Goal: Transaction & Acquisition: Purchase product/service

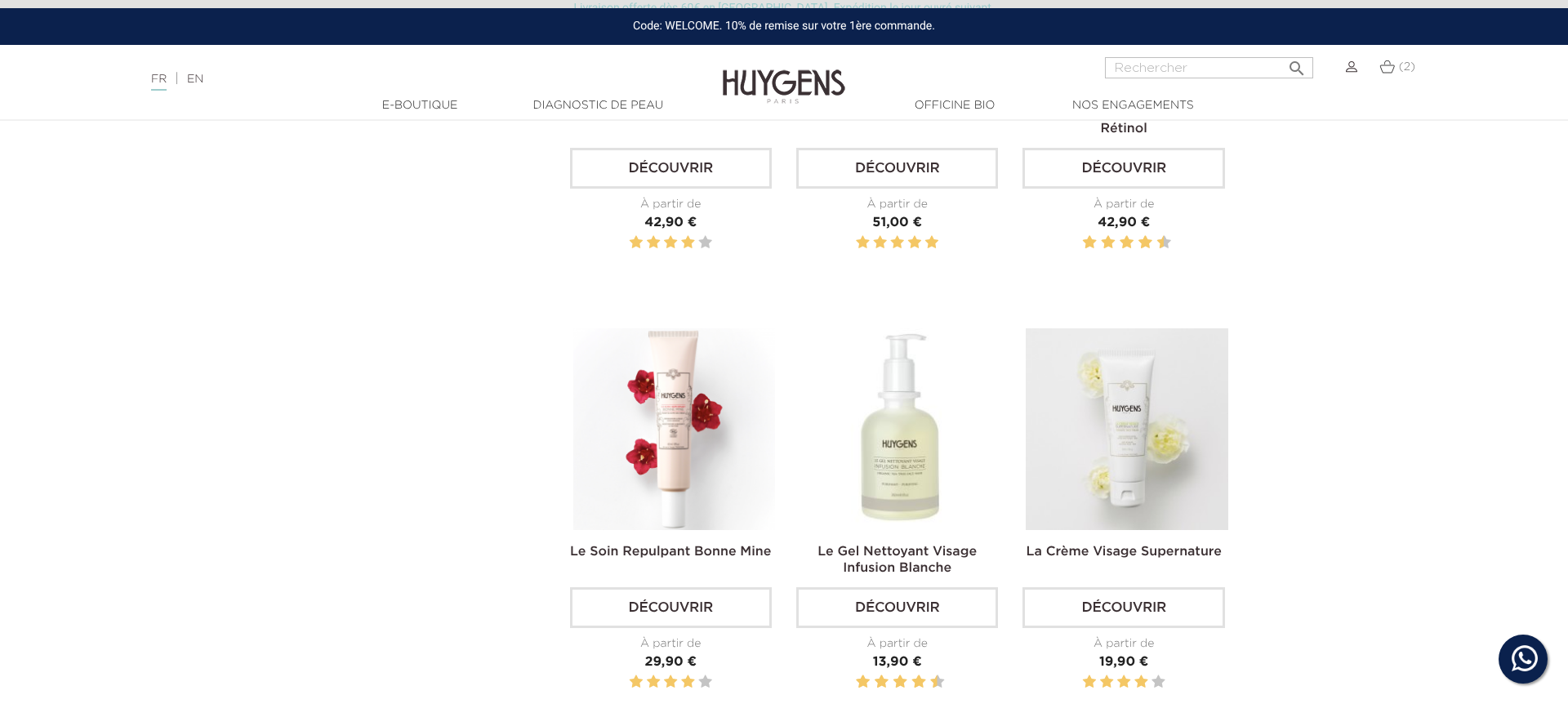
scroll to position [1237, 0]
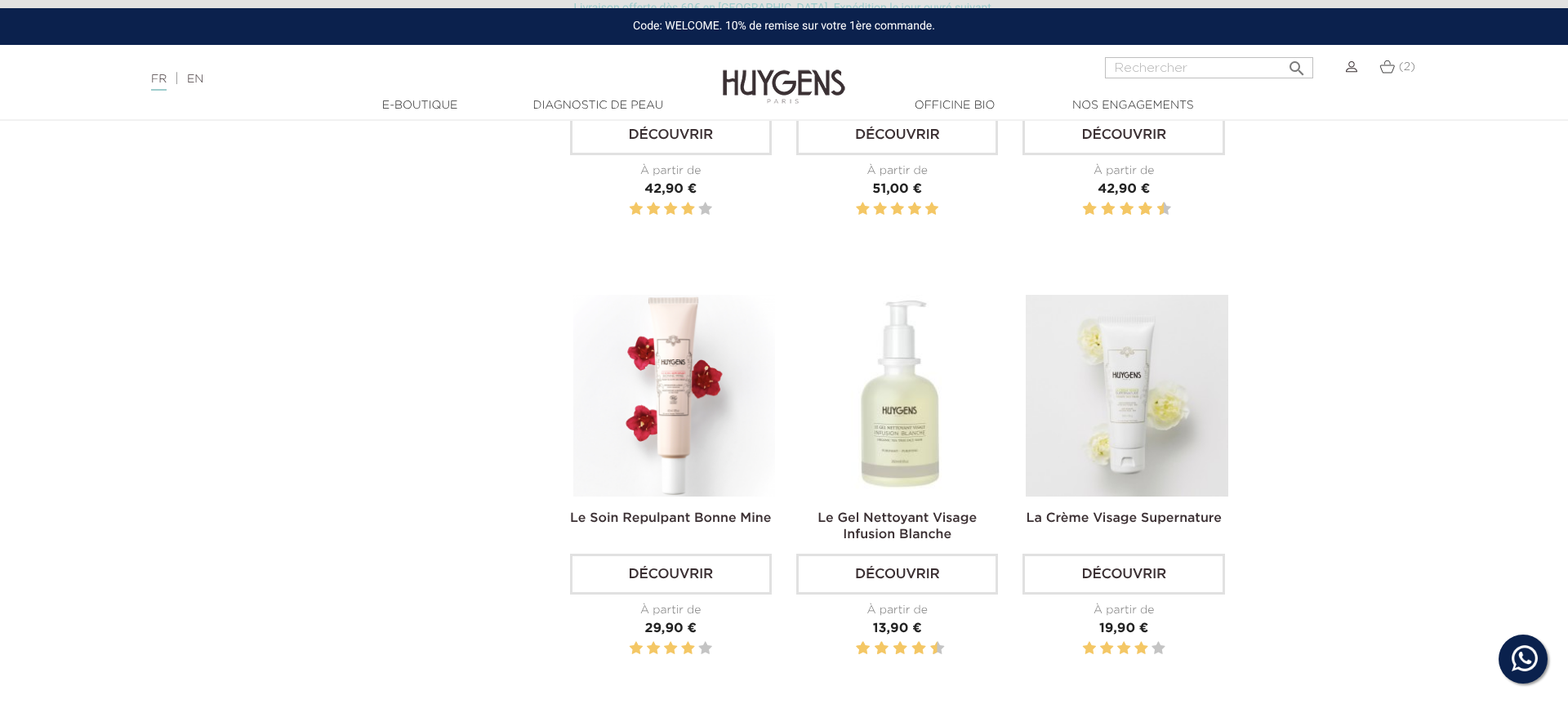
click at [1383, 69] on img at bounding box center [1387, 67] width 15 height 14
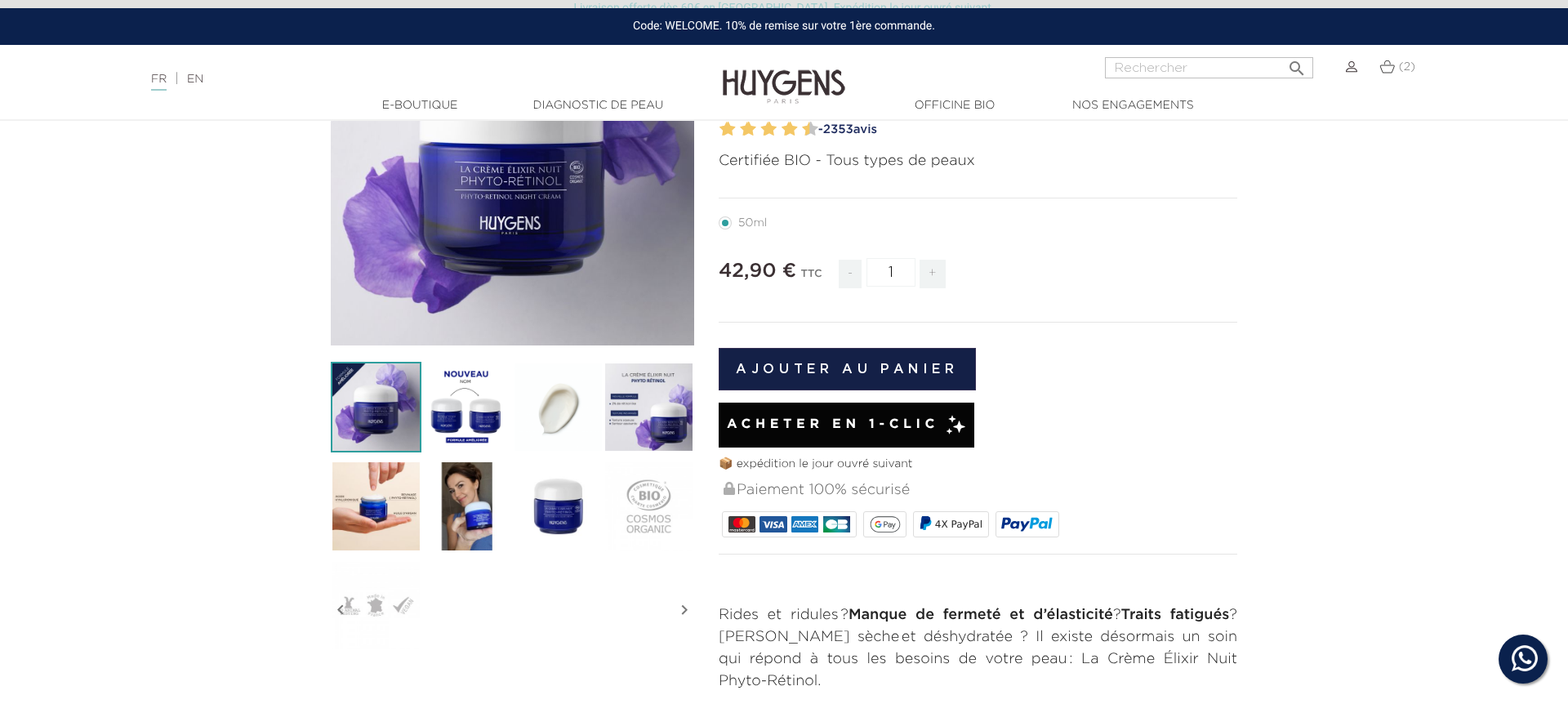
scroll to position [245, 0]
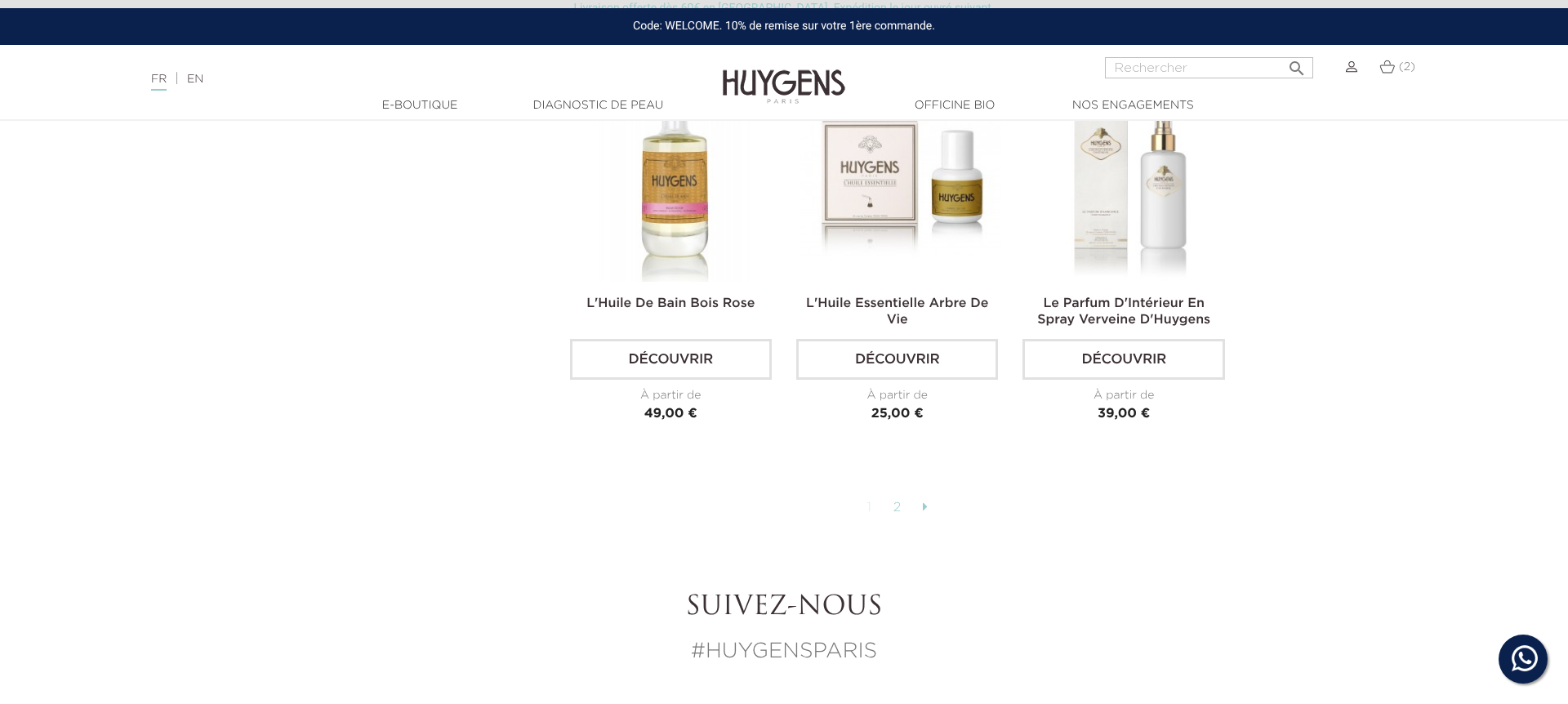
scroll to position [4237, 0]
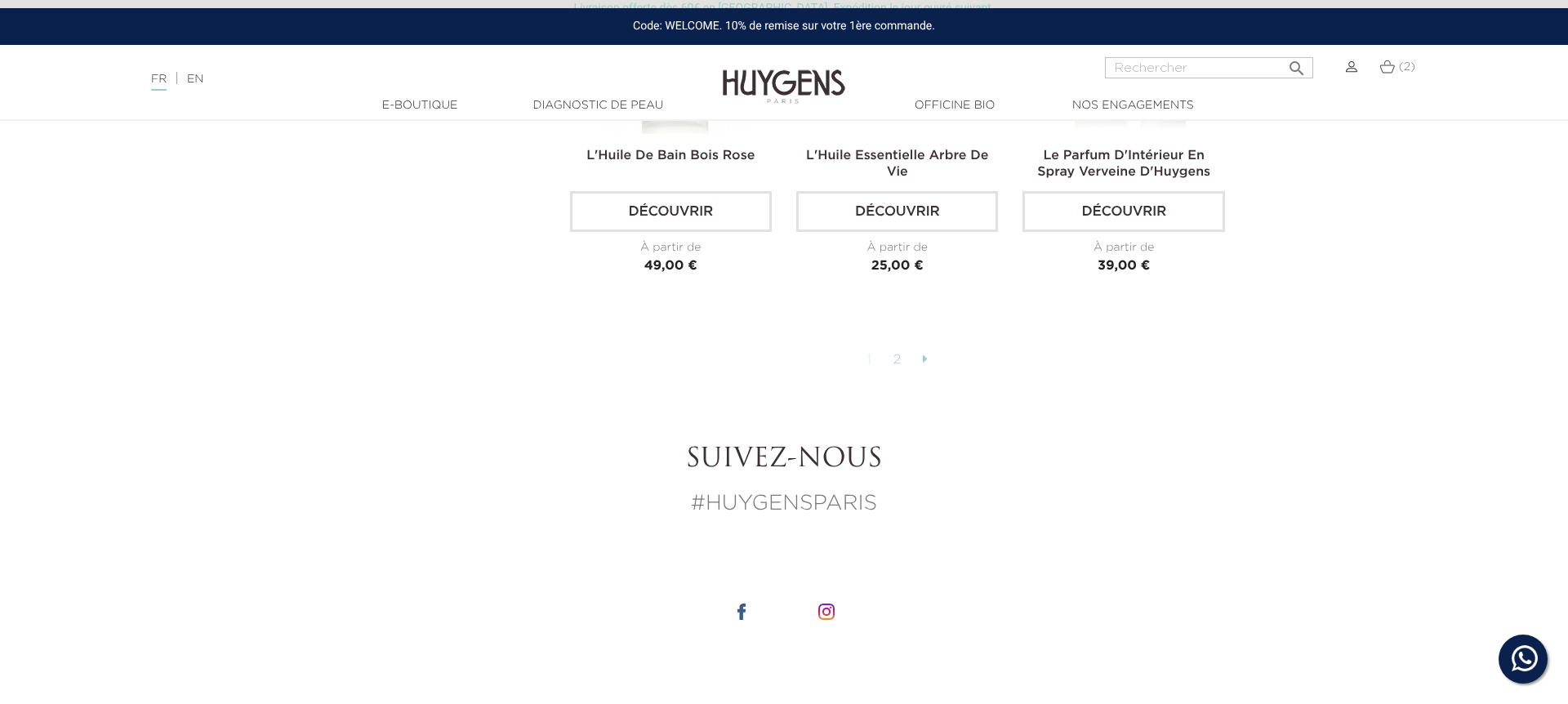
click at [917, 350] on link at bounding box center [925, 360] width 21 height 28
click at [901, 352] on link "2" at bounding box center [898, 360] width 25 height 28
click at [875, 352] on link "1" at bounding box center [870, 360] width 22 height 28
click at [899, 352] on link "2" at bounding box center [898, 360] width 25 height 28
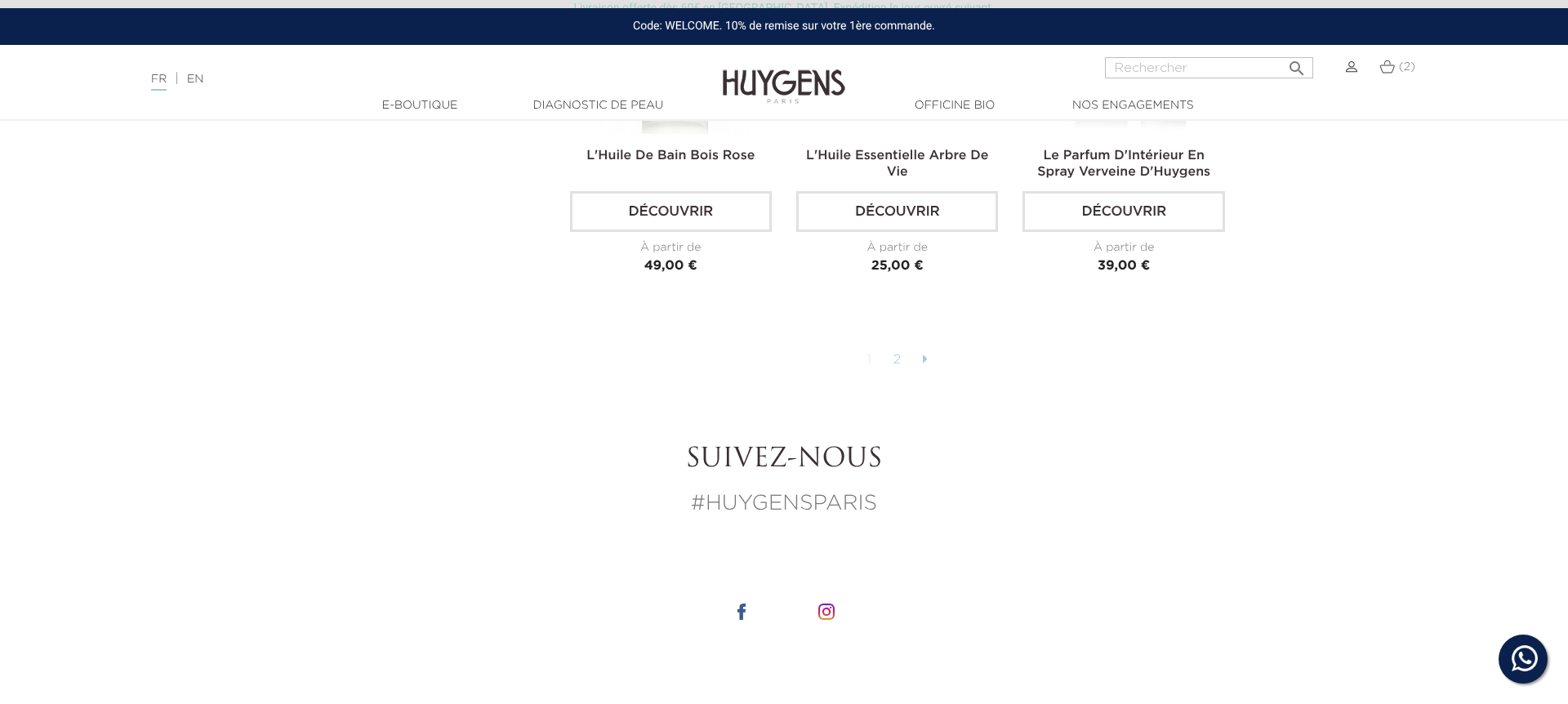
click at [900, 352] on link "2" at bounding box center [898, 360] width 25 height 28
click at [938, 352] on ul "1 2" at bounding box center [898, 360] width 656 height 28
click at [927, 353] on link at bounding box center [925, 360] width 21 height 28
click at [928, 353] on link at bounding box center [925, 360] width 21 height 28
click at [928, 354] on link at bounding box center [925, 360] width 21 height 28
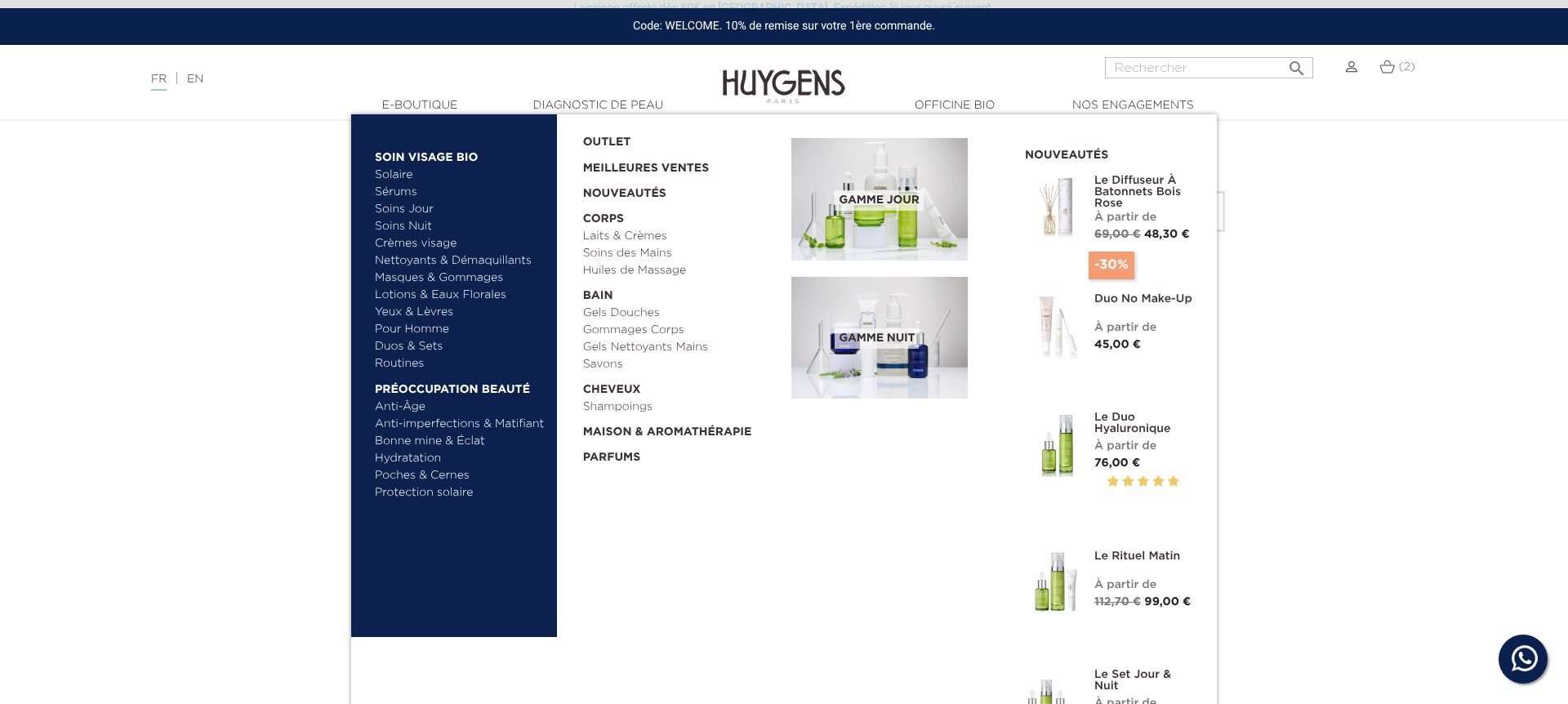
click at [428, 155] on link "  Soin Visage Bio" at bounding box center [460, 153] width 170 height 26
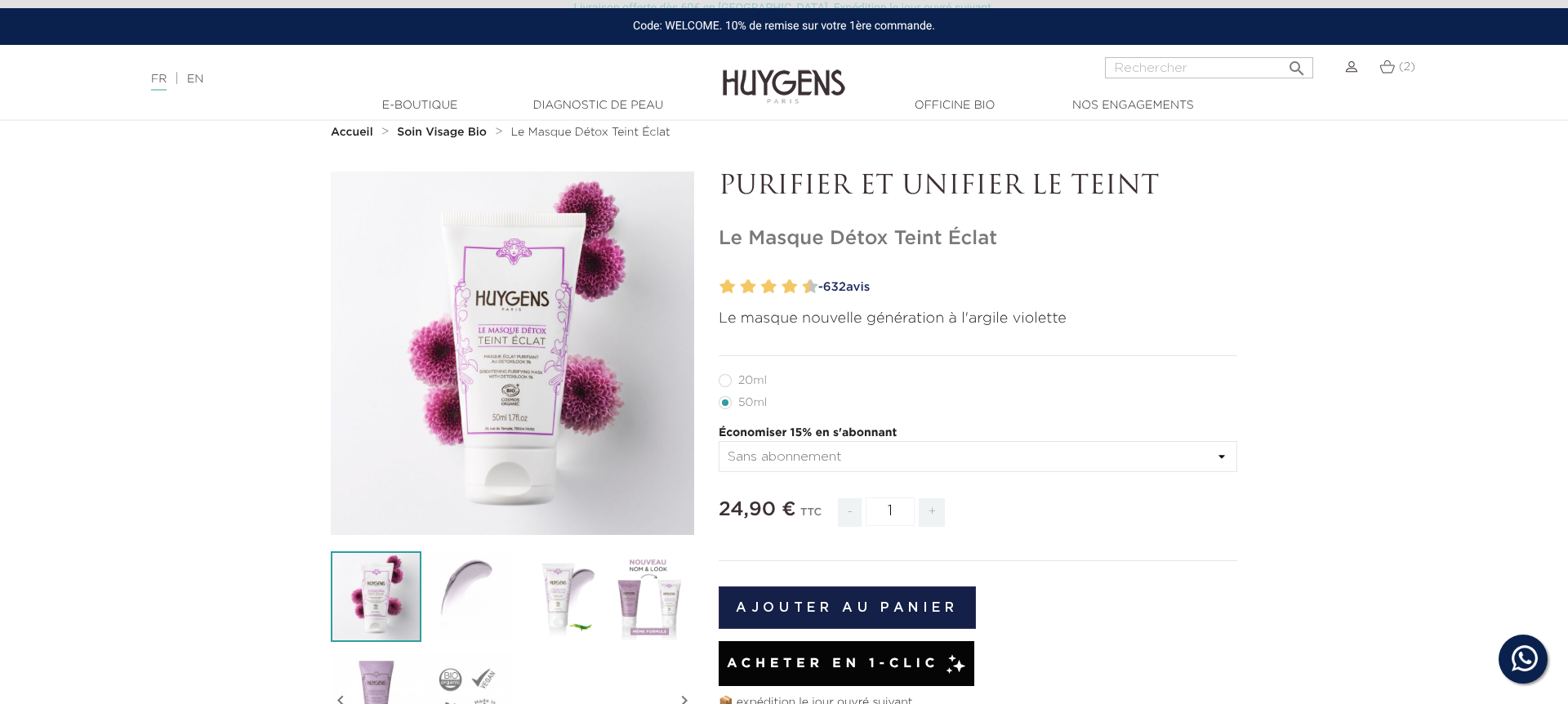
scroll to position [43, 0]
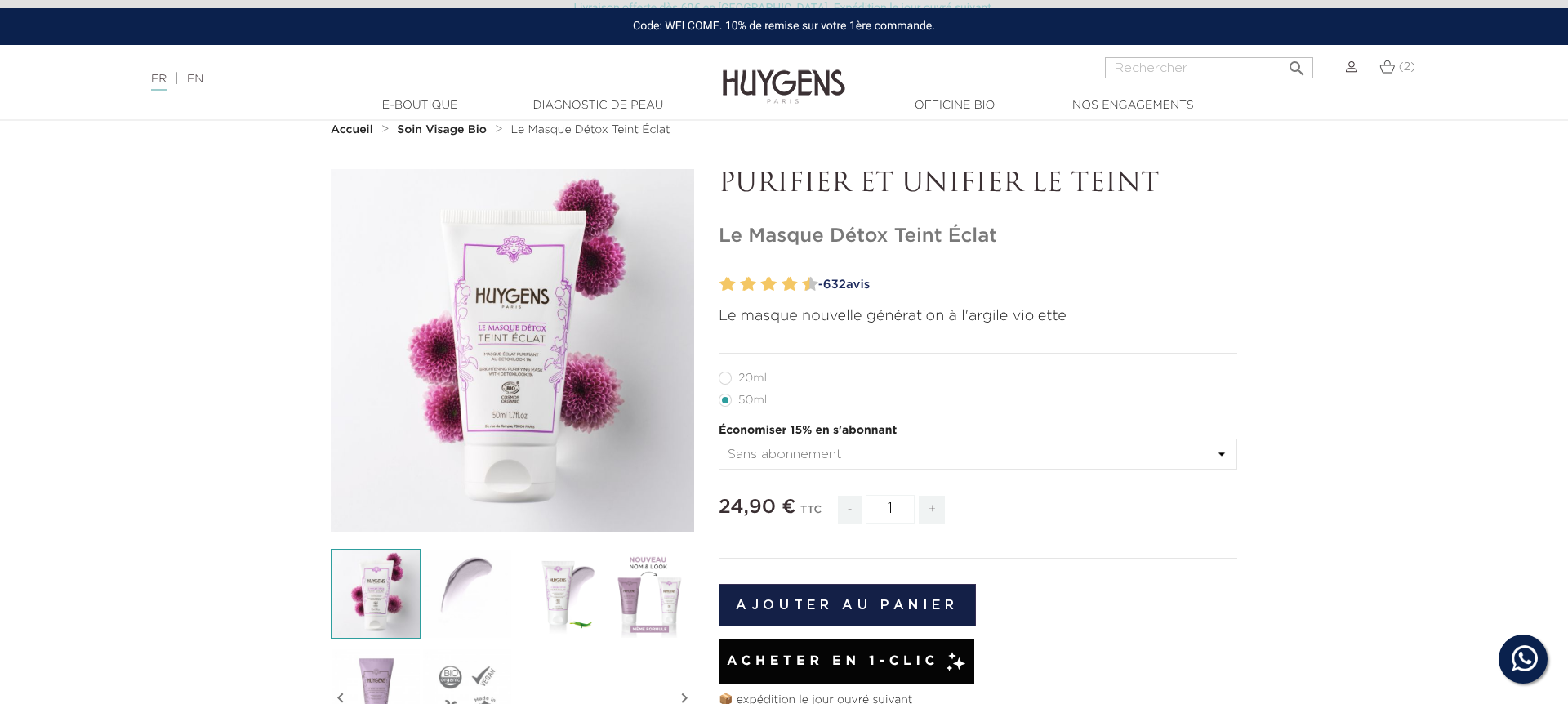
click at [741, 380] on label27"] "20ml" at bounding box center [752, 377] width 68 height 13
radio input "true"
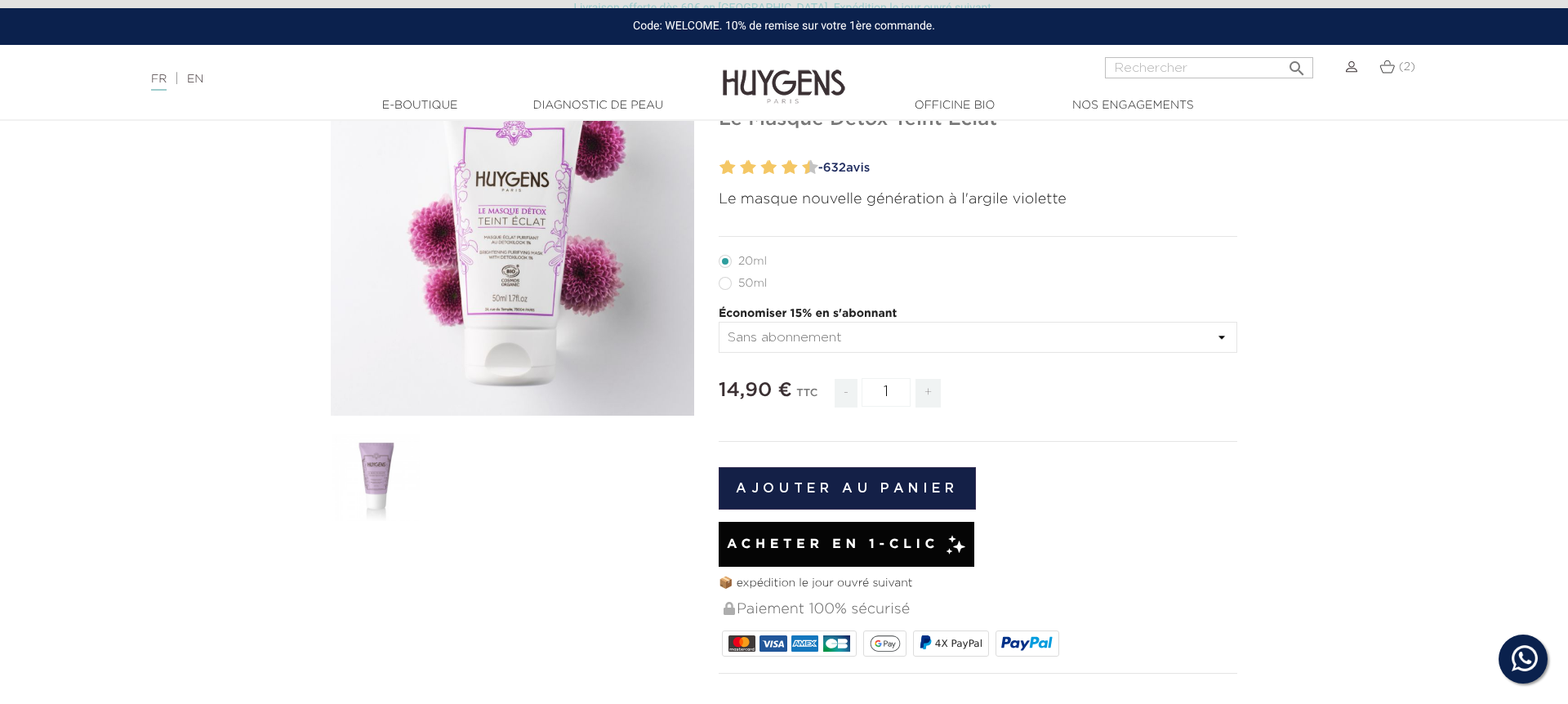
scroll to position [3, 0]
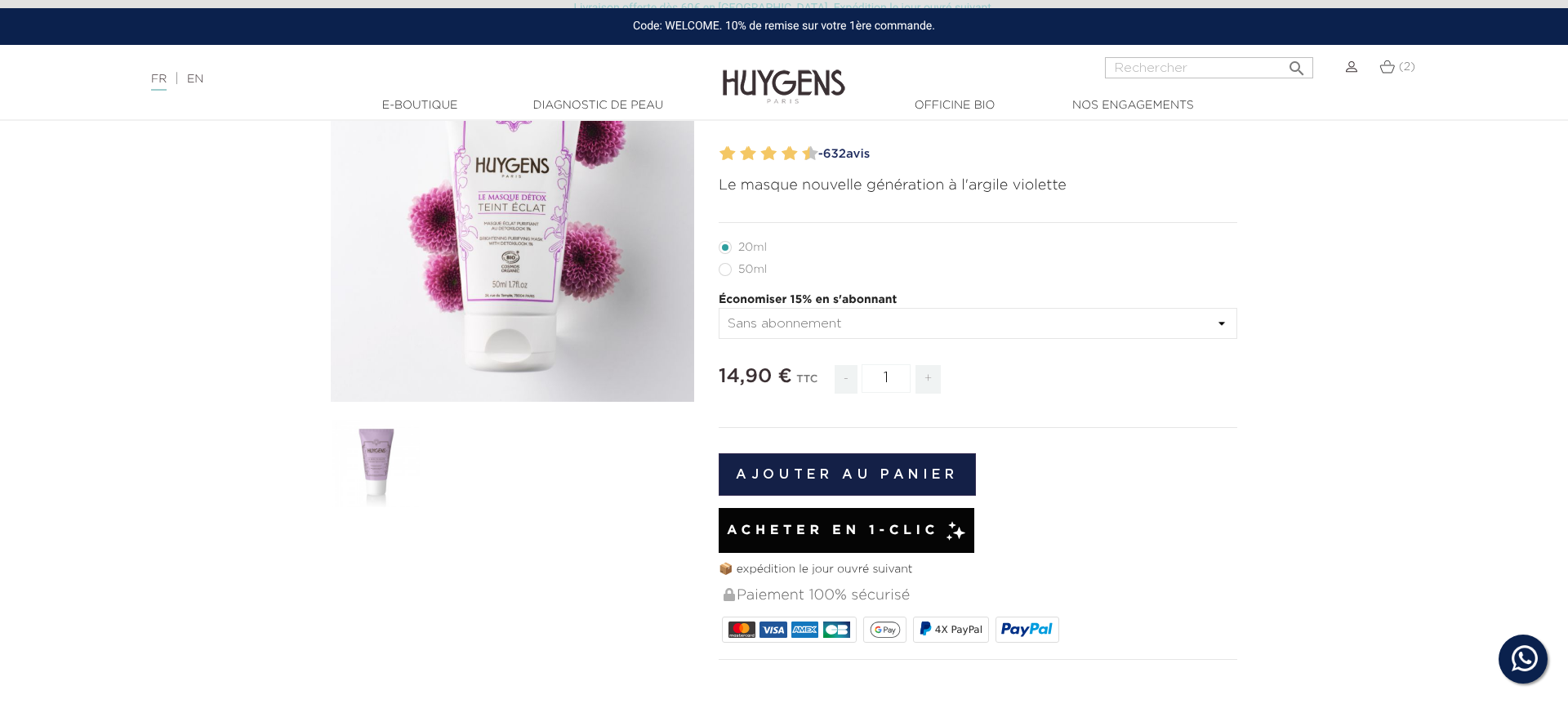
click at [871, 476] on button "Ajouter au panier" at bounding box center [847, 475] width 257 height 43
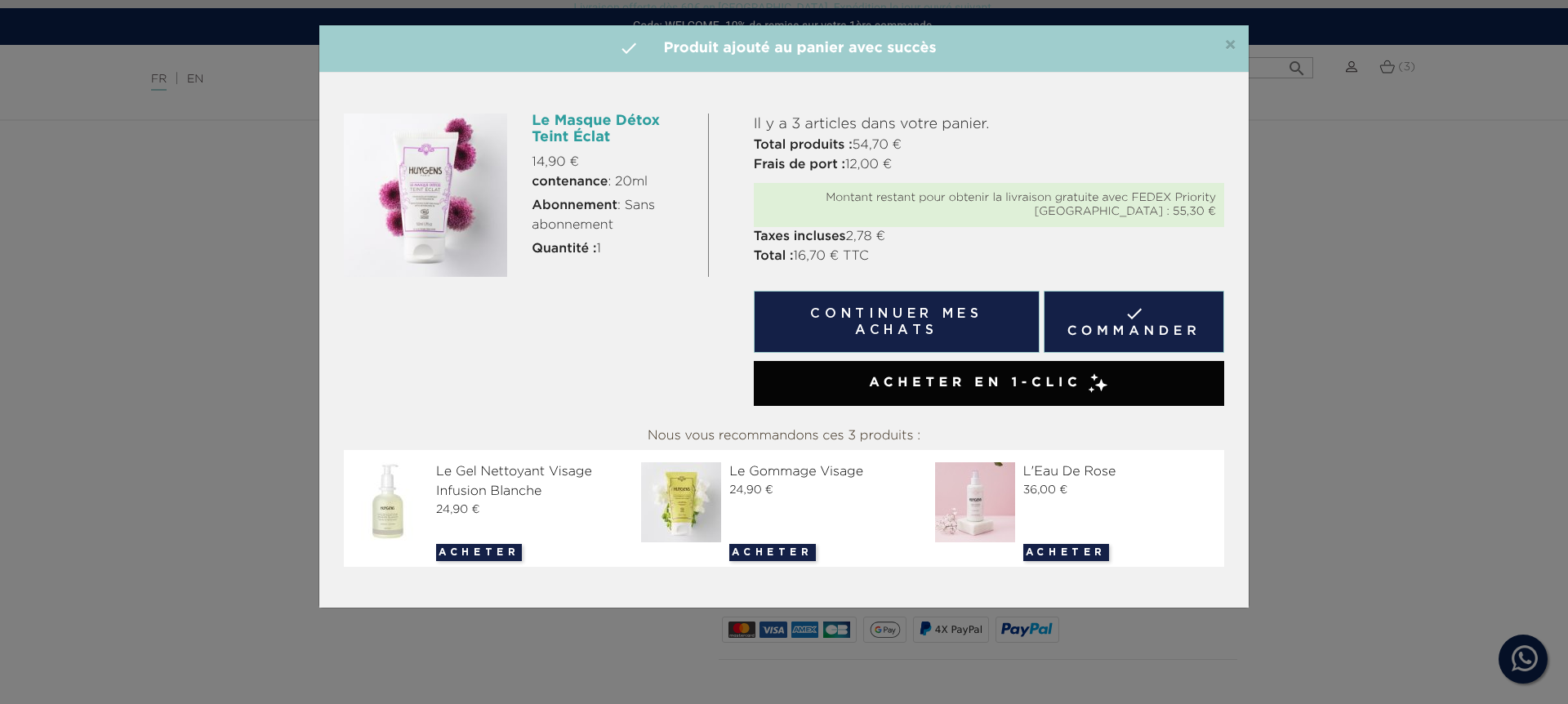
click at [1109, 322] on link " Commander" at bounding box center [1133, 322] width 180 height 62
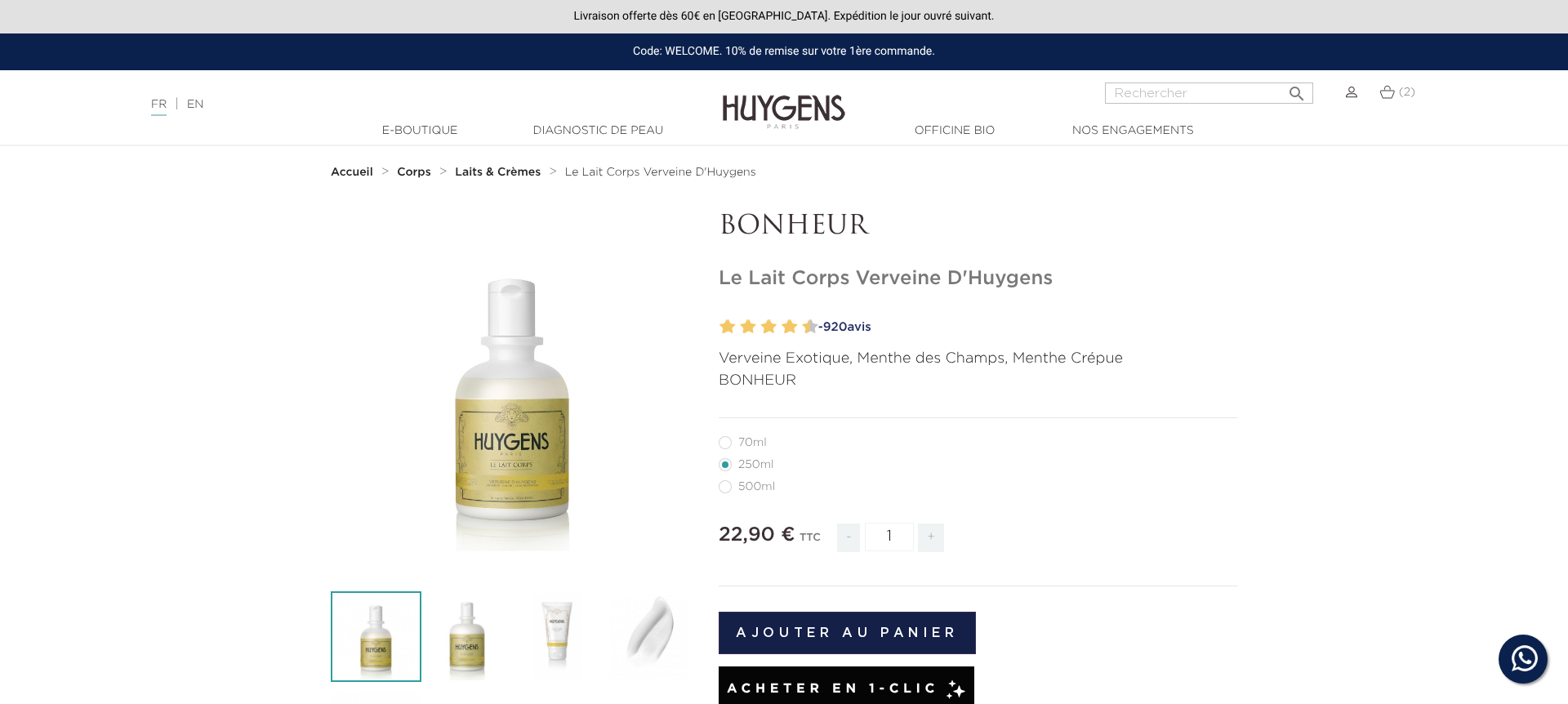
click at [460, 632] on img at bounding box center [467, 637] width 91 height 91
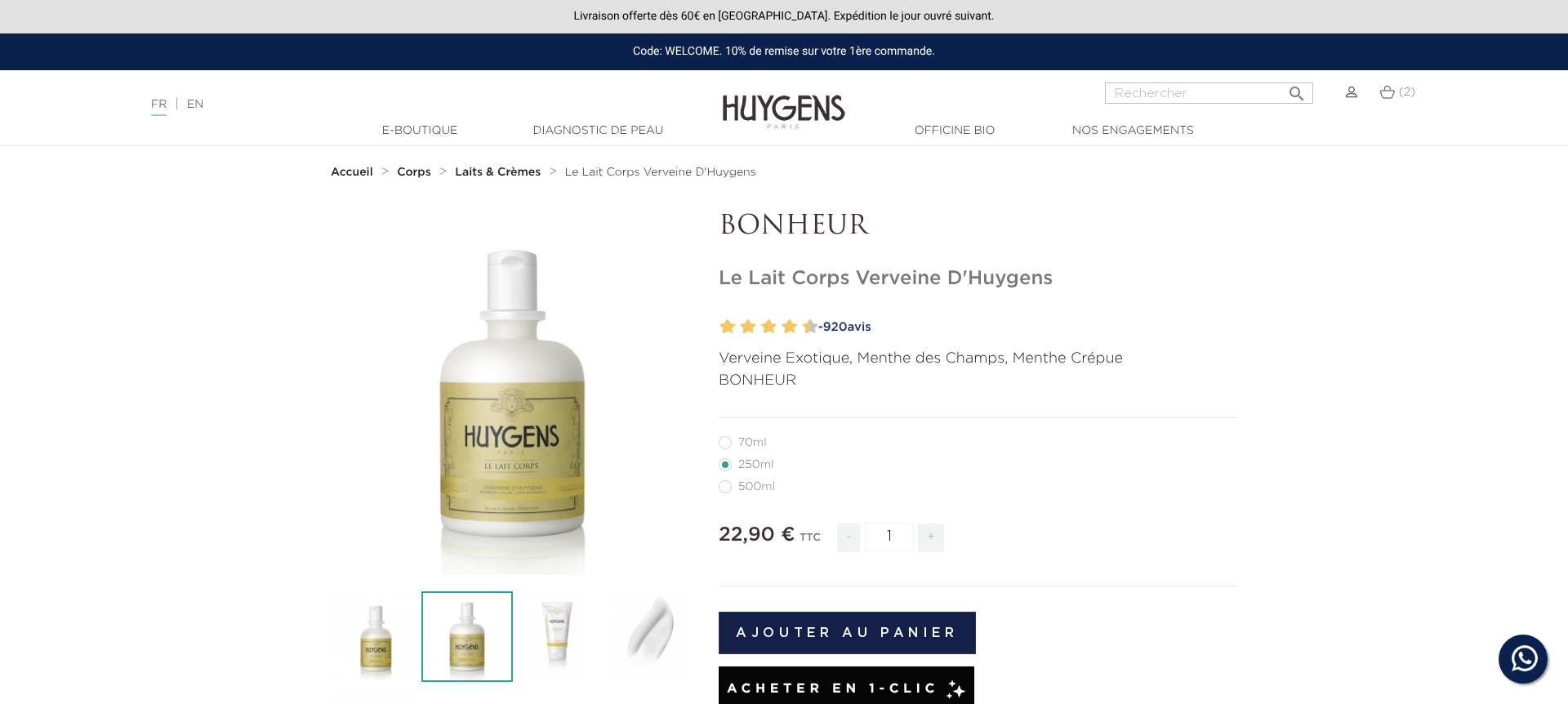
click at [541, 630] on img at bounding box center [559, 637] width 91 height 91
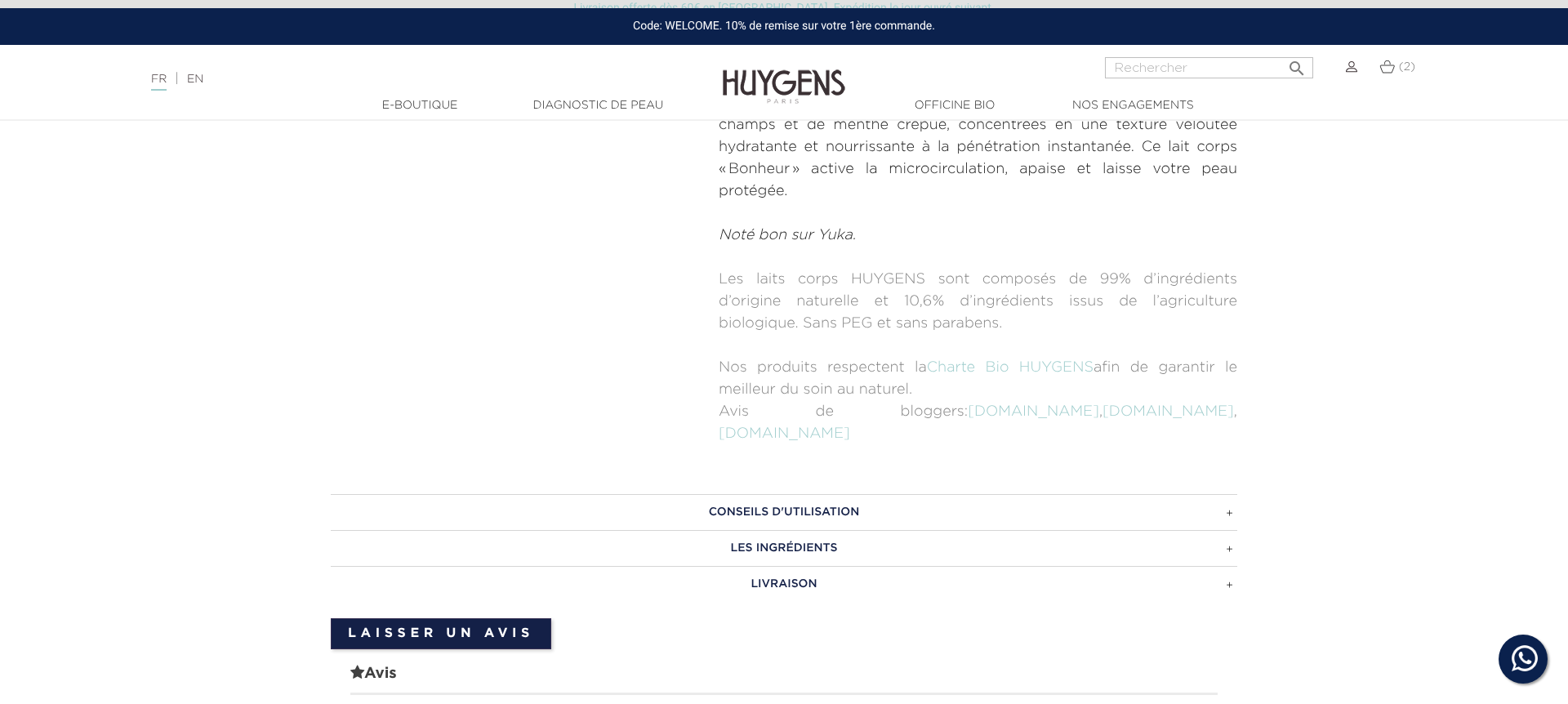
scroll to position [843, 0]
click at [861, 528] on h3 "LES INGRÉDIENTS" at bounding box center [784, 546] width 907 height 36
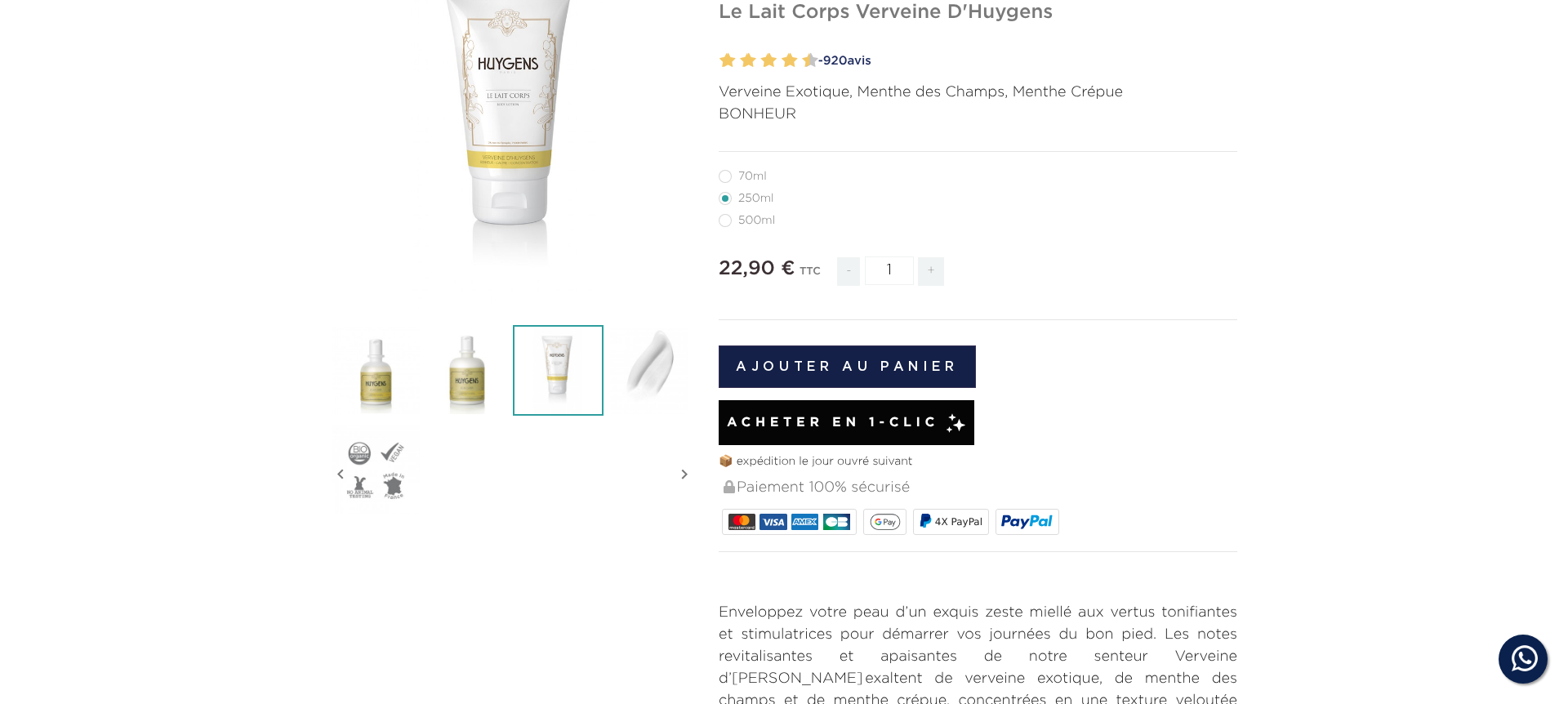
scroll to position [0, 0]
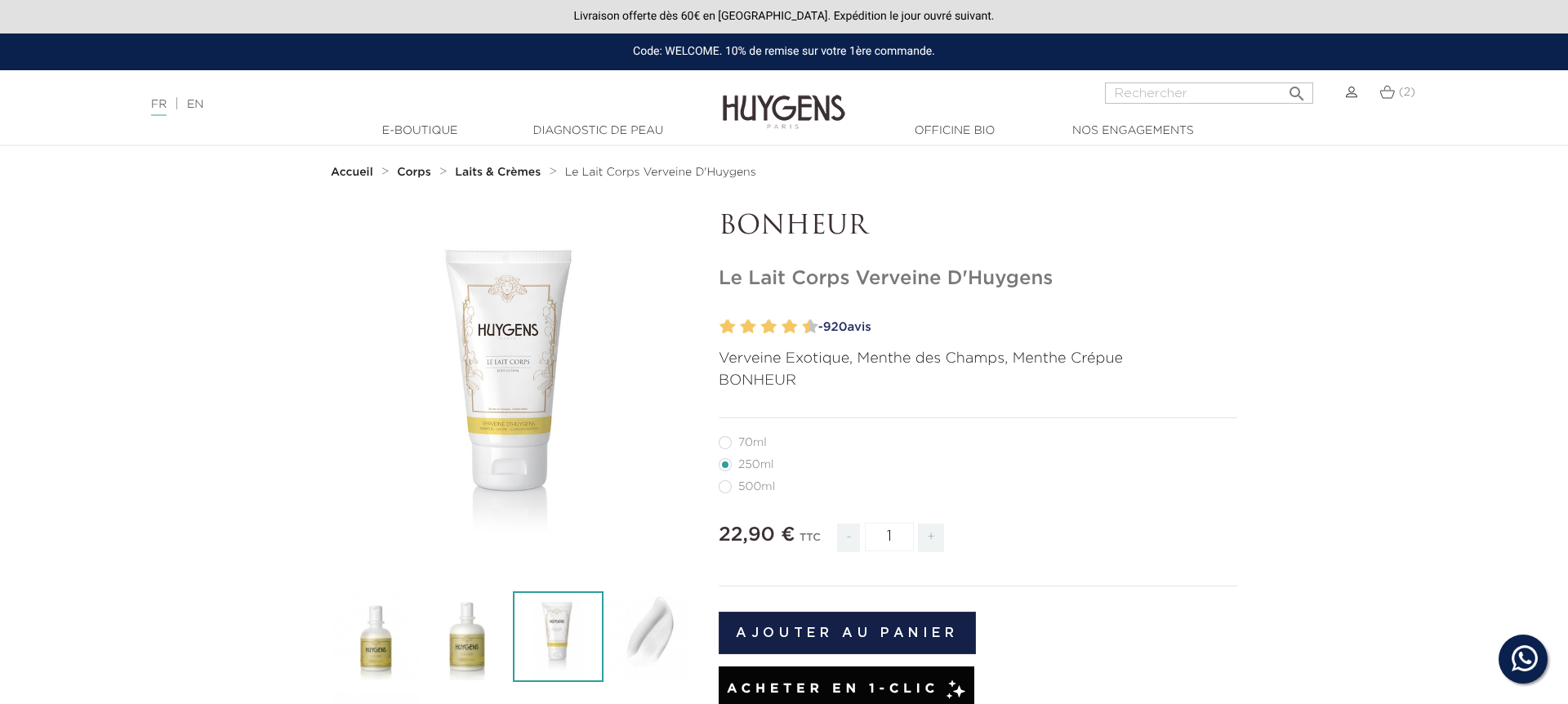
click at [731, 443] on label5"] "70ml" at bounding box center [752, 443] width 68 height 13
radio input "true"
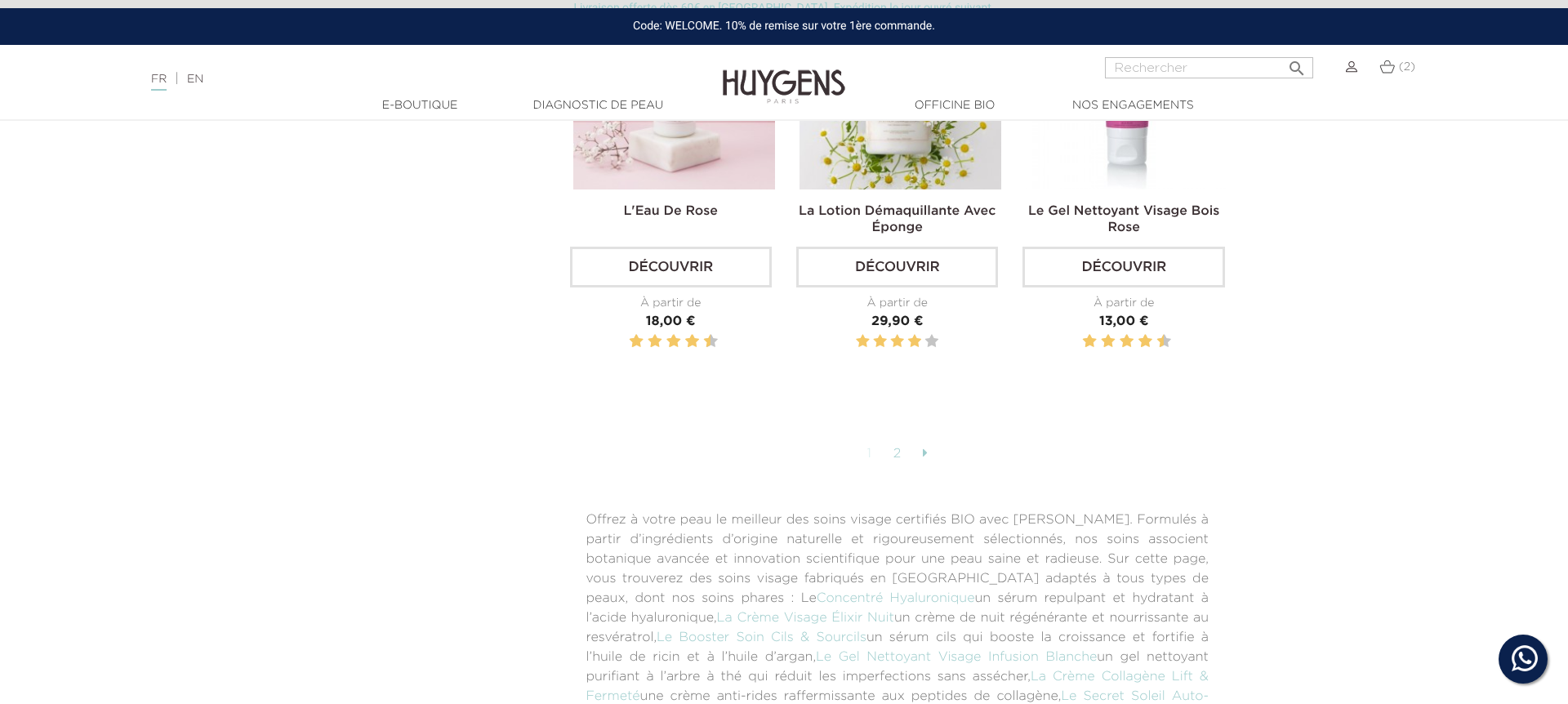
scroll to position [4395, 0]
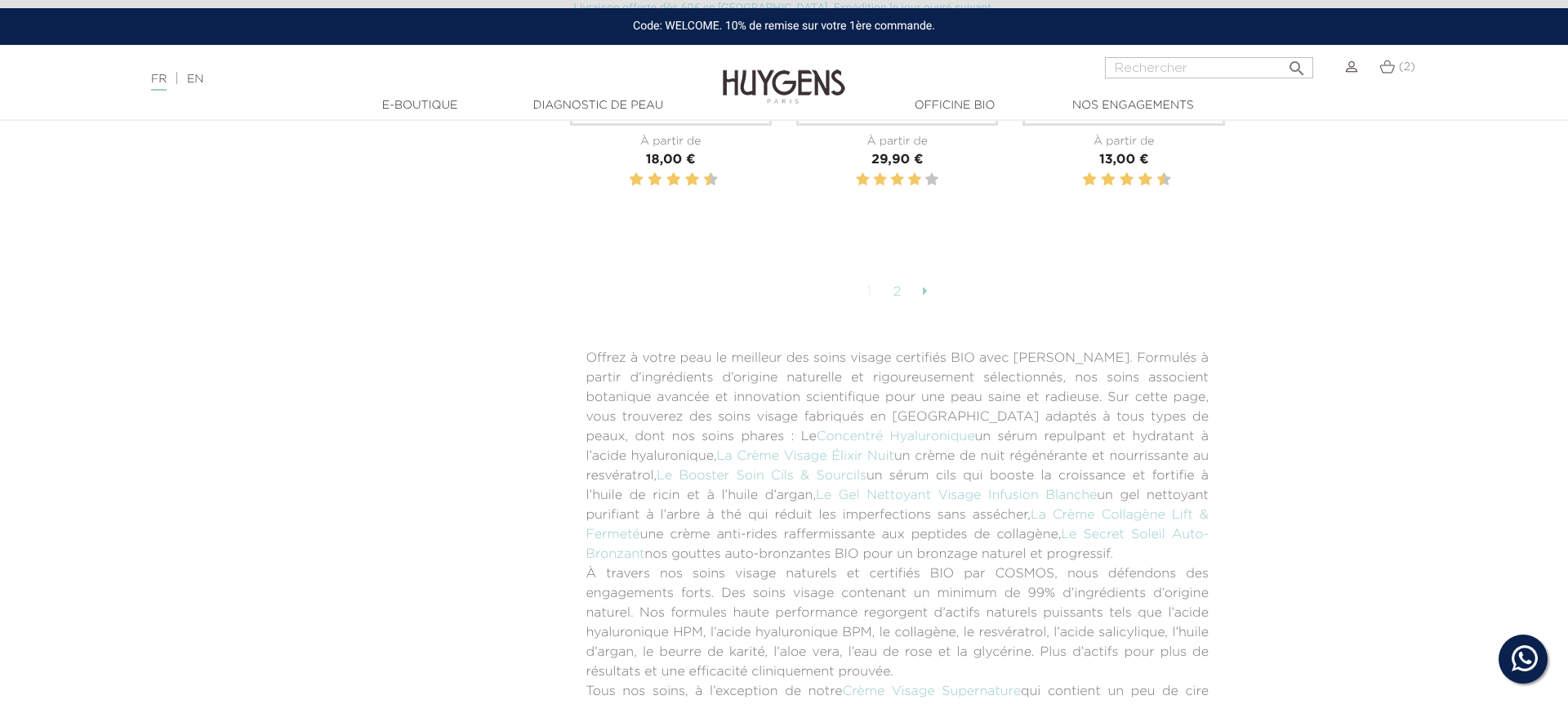
click at [897, 284] on link "2" at bounding box center [898, 292] width 25 height 28
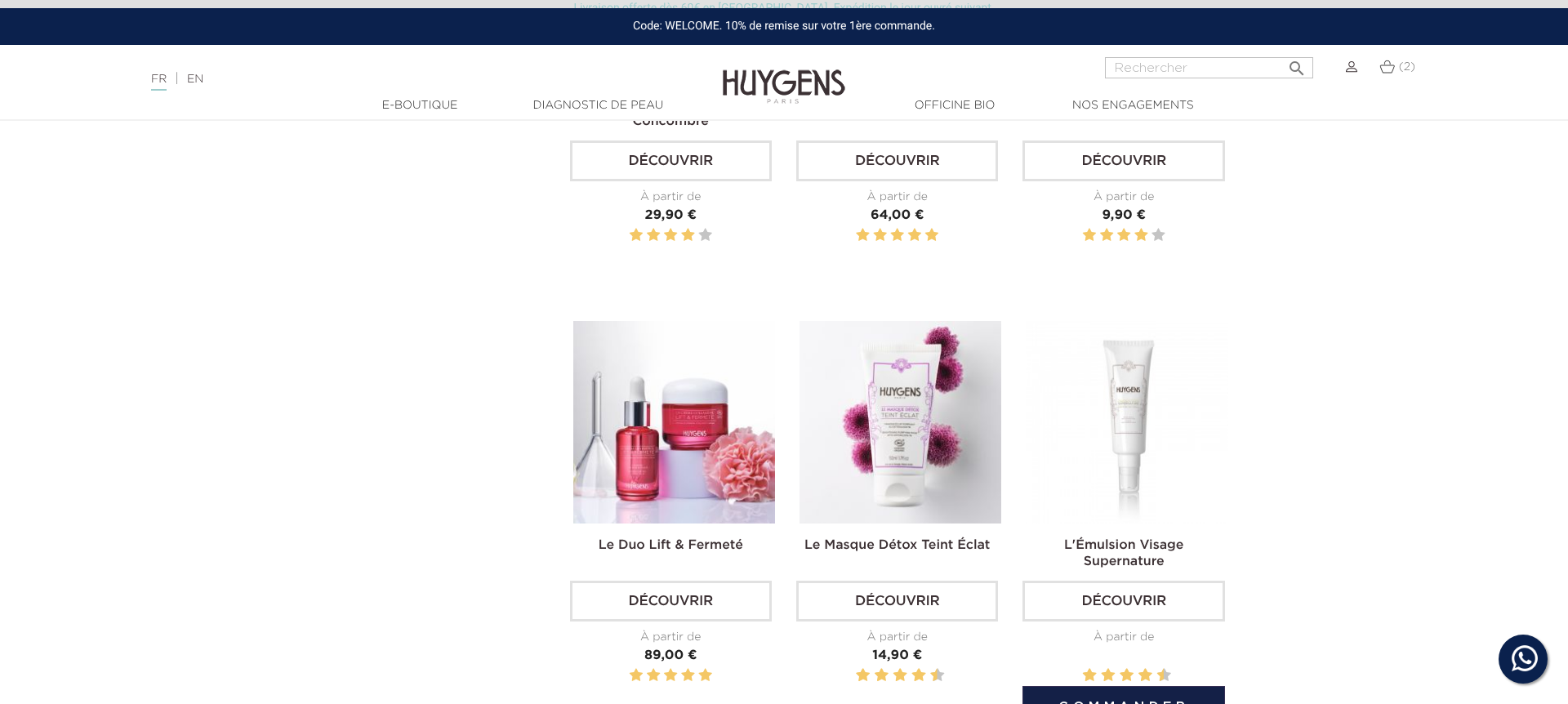
scroll to position [3358, 0]
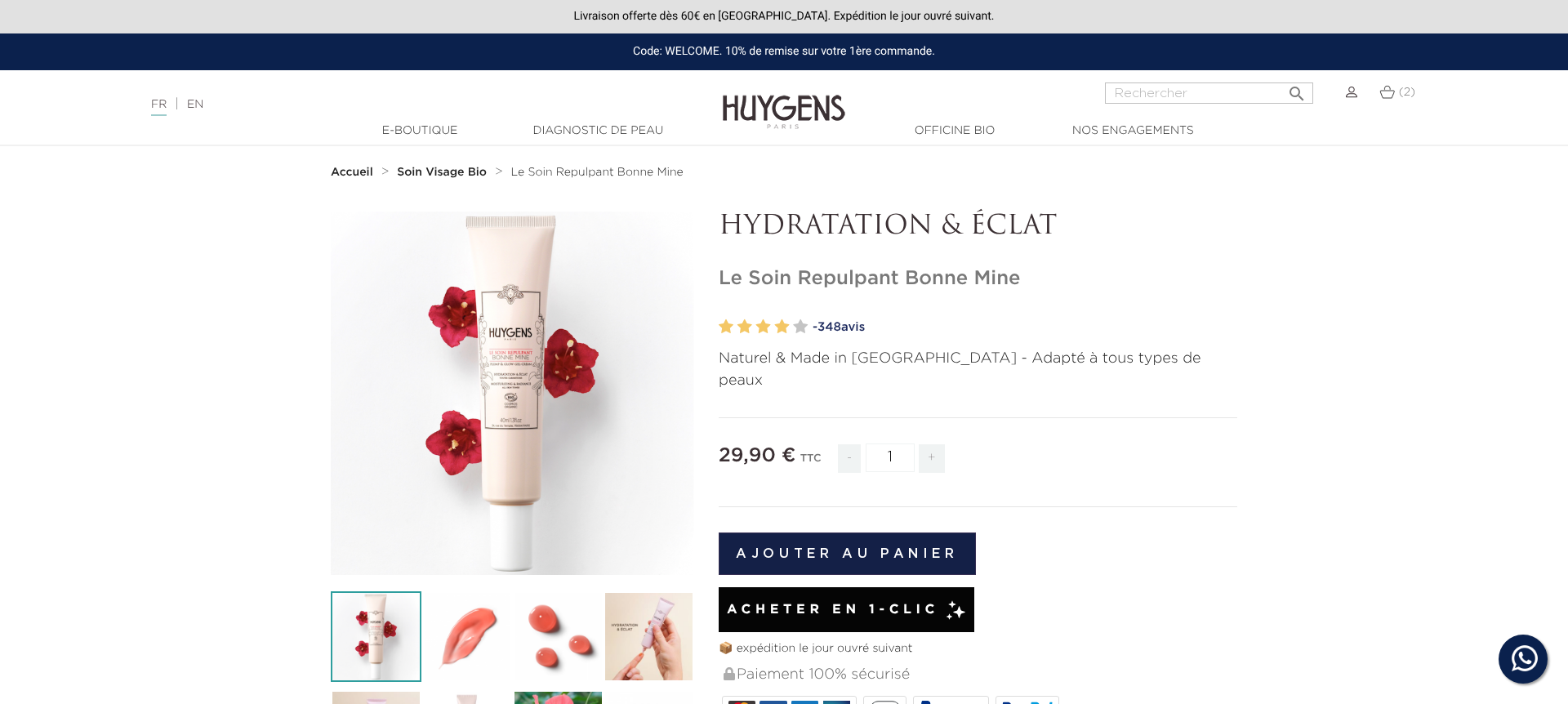
click at [638, 621] on img at bounding box center [649, 637] width 91 height 91
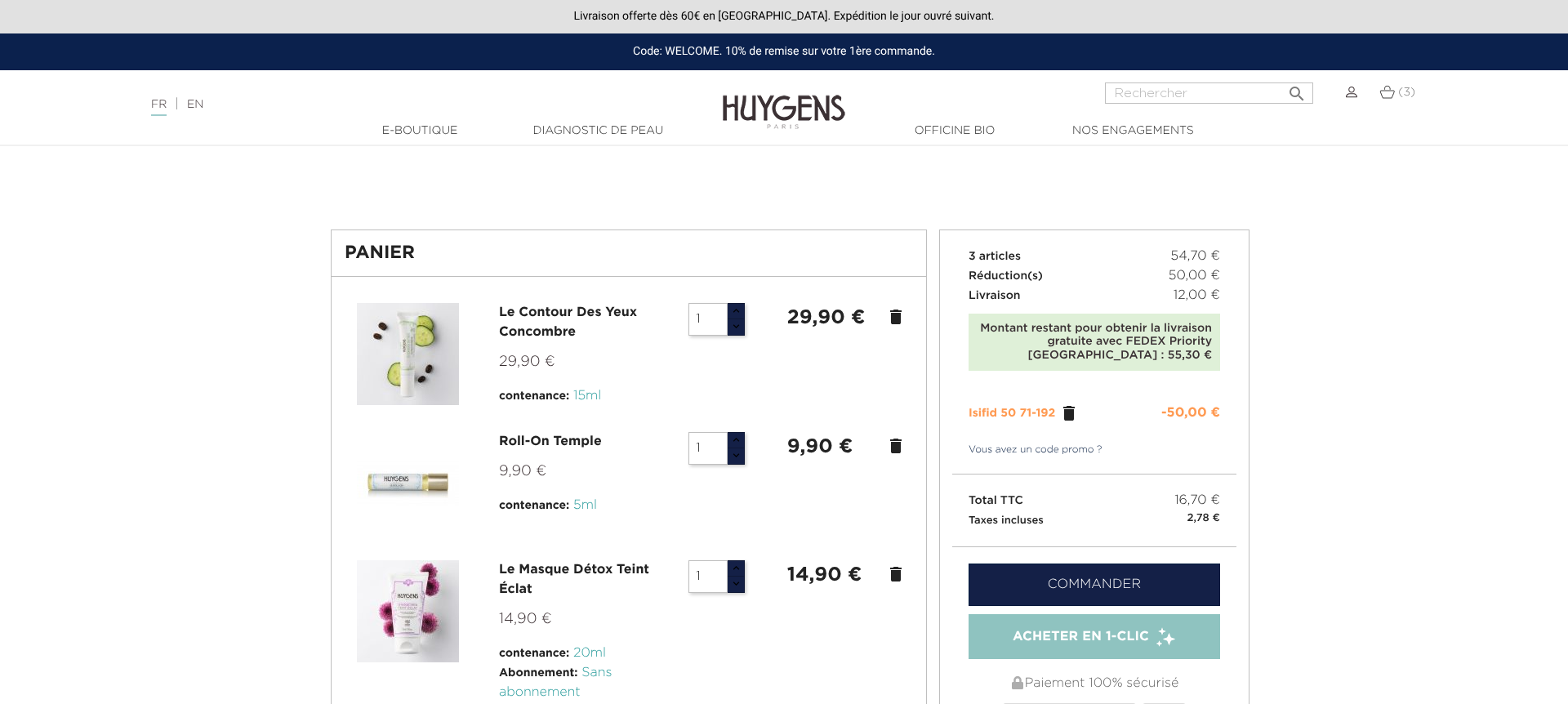
click at [895, 446] on icon "delete" at bounding box center [896, 446] width 20 height 20
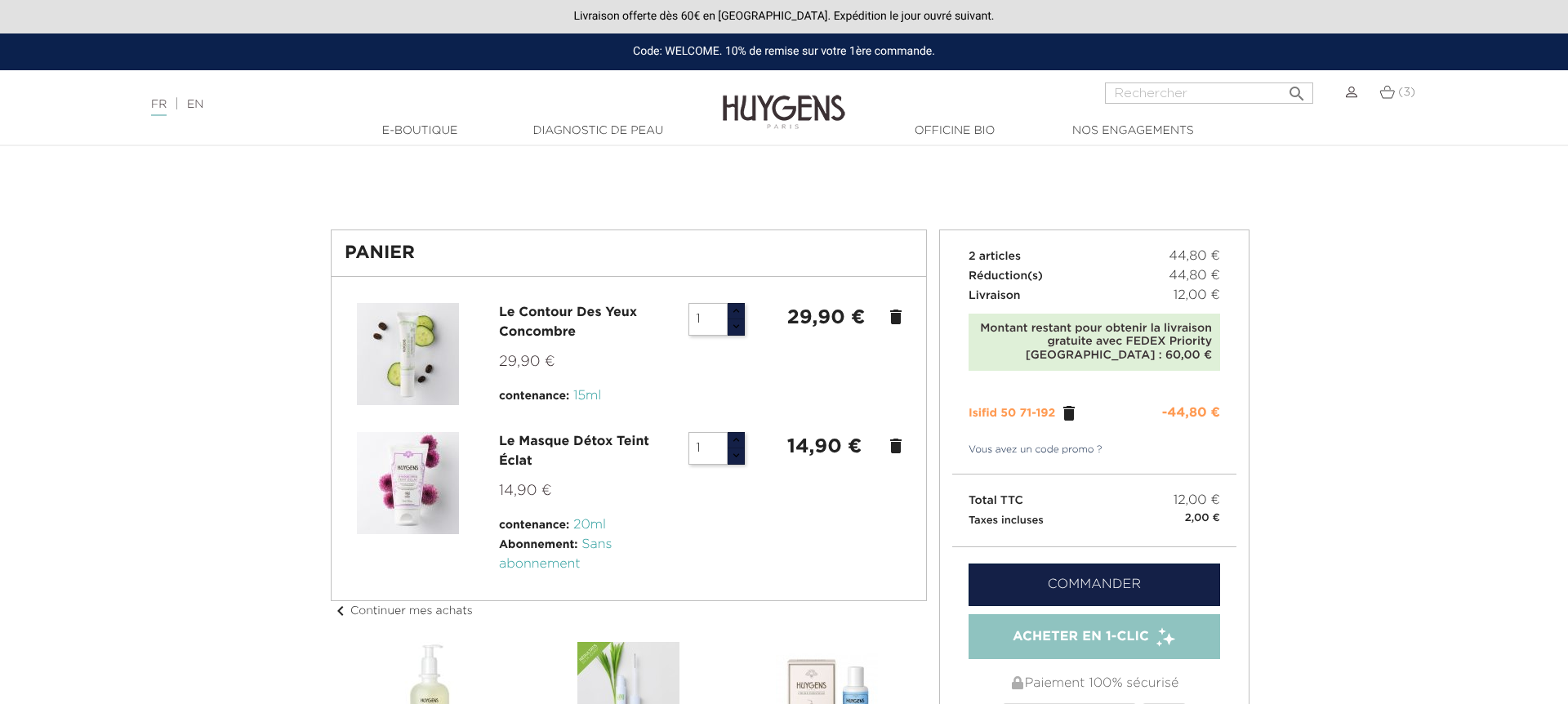
click at [1083, 582] on link "Commander" at bounding box center [1094, 584] width 252 height 43
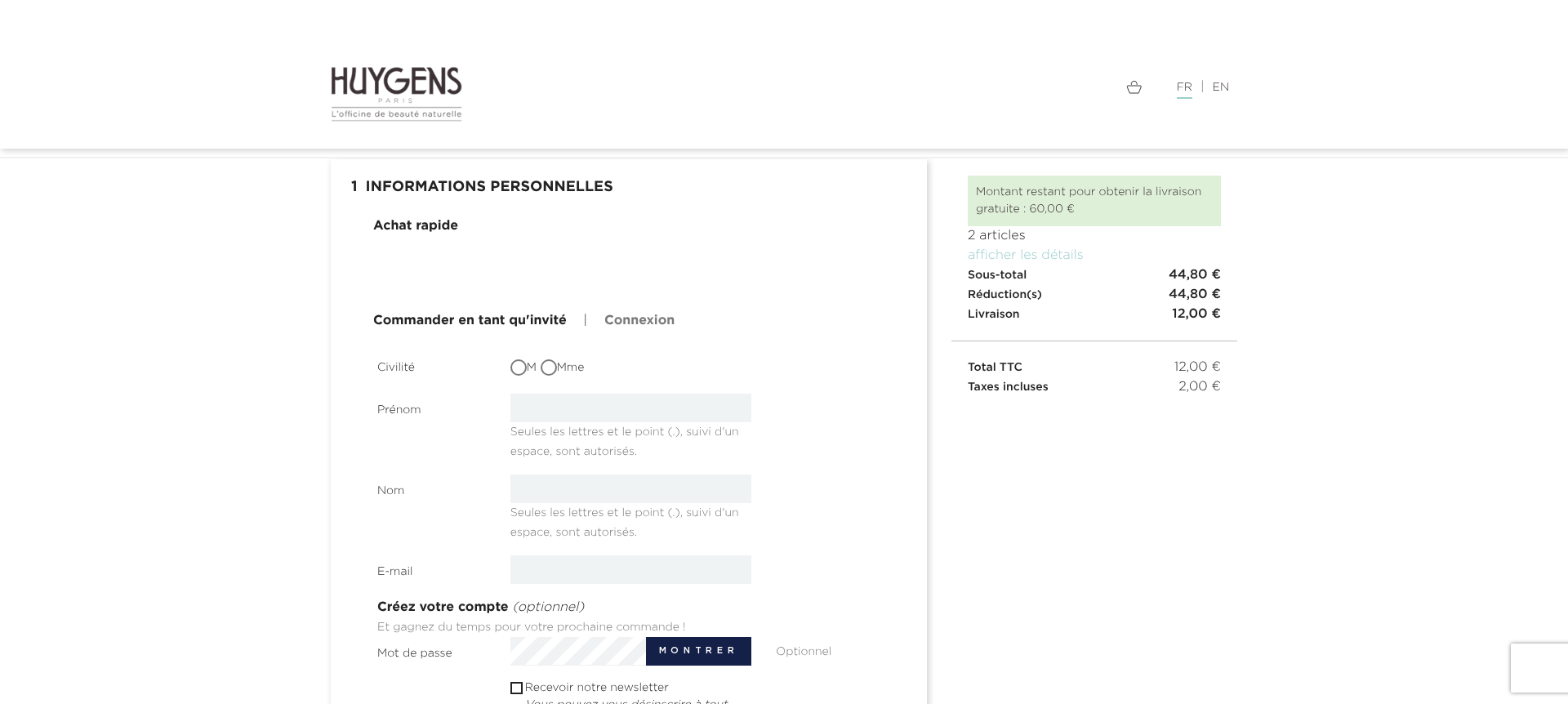
scroll to position [91, 0]
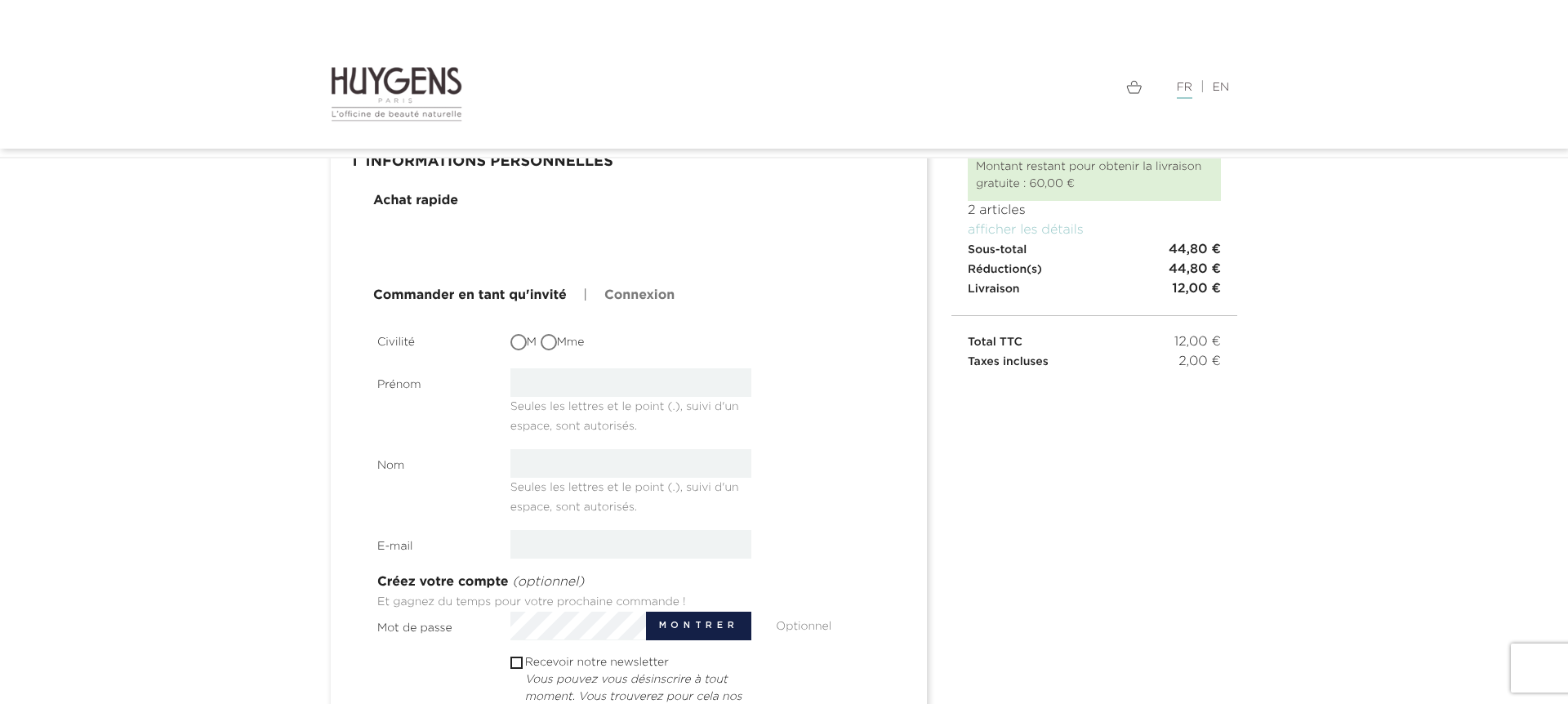
click at [551, 342] on input "Mme" at bounding box center [551, 344] width 16 height 16
radio input "true"
click at [560, 381] on input "text" at bounding box center [631, 383] width 242 height 29
type input "Giliane"
type input "[PERSON_NAME]"
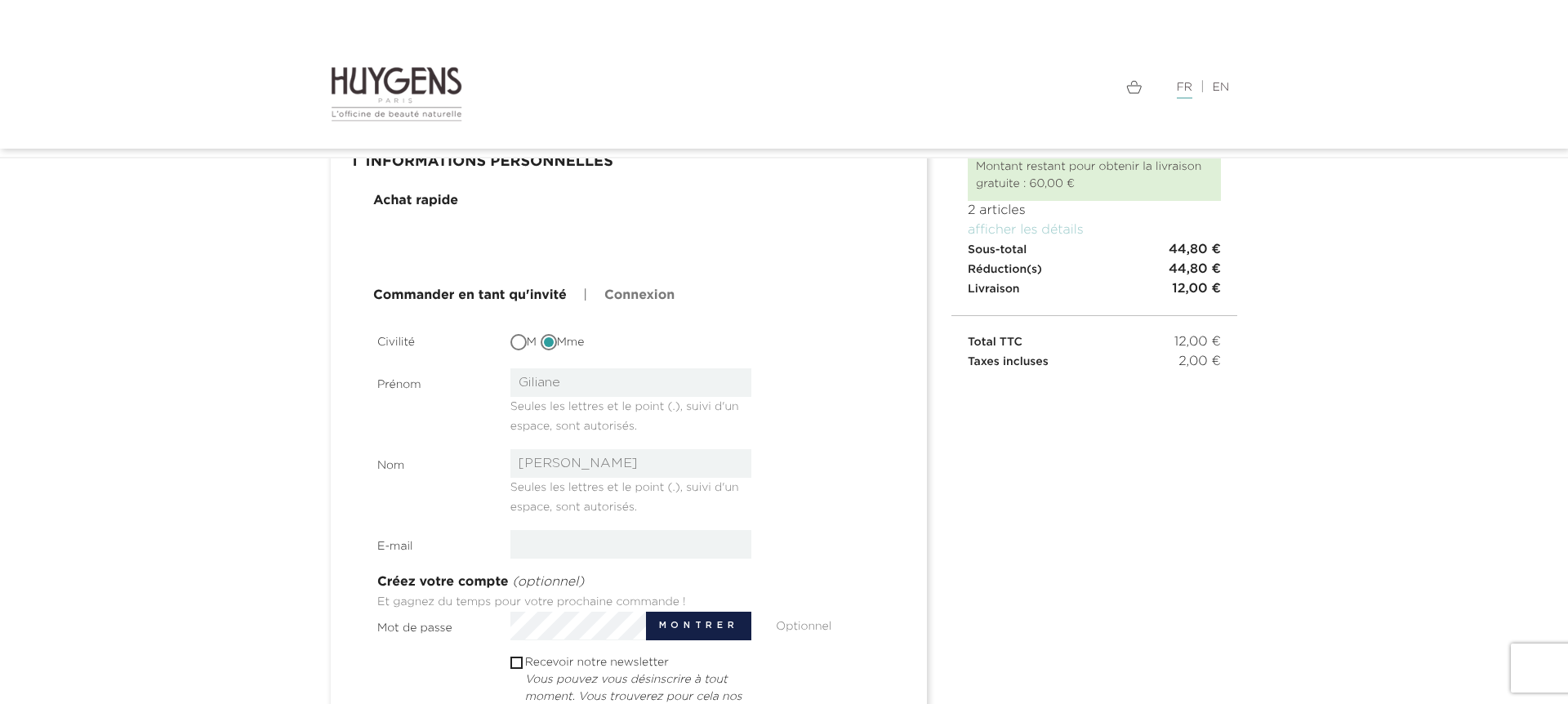
type input "[EMAIL_ADDRESS][DOMAIN_NAME]"
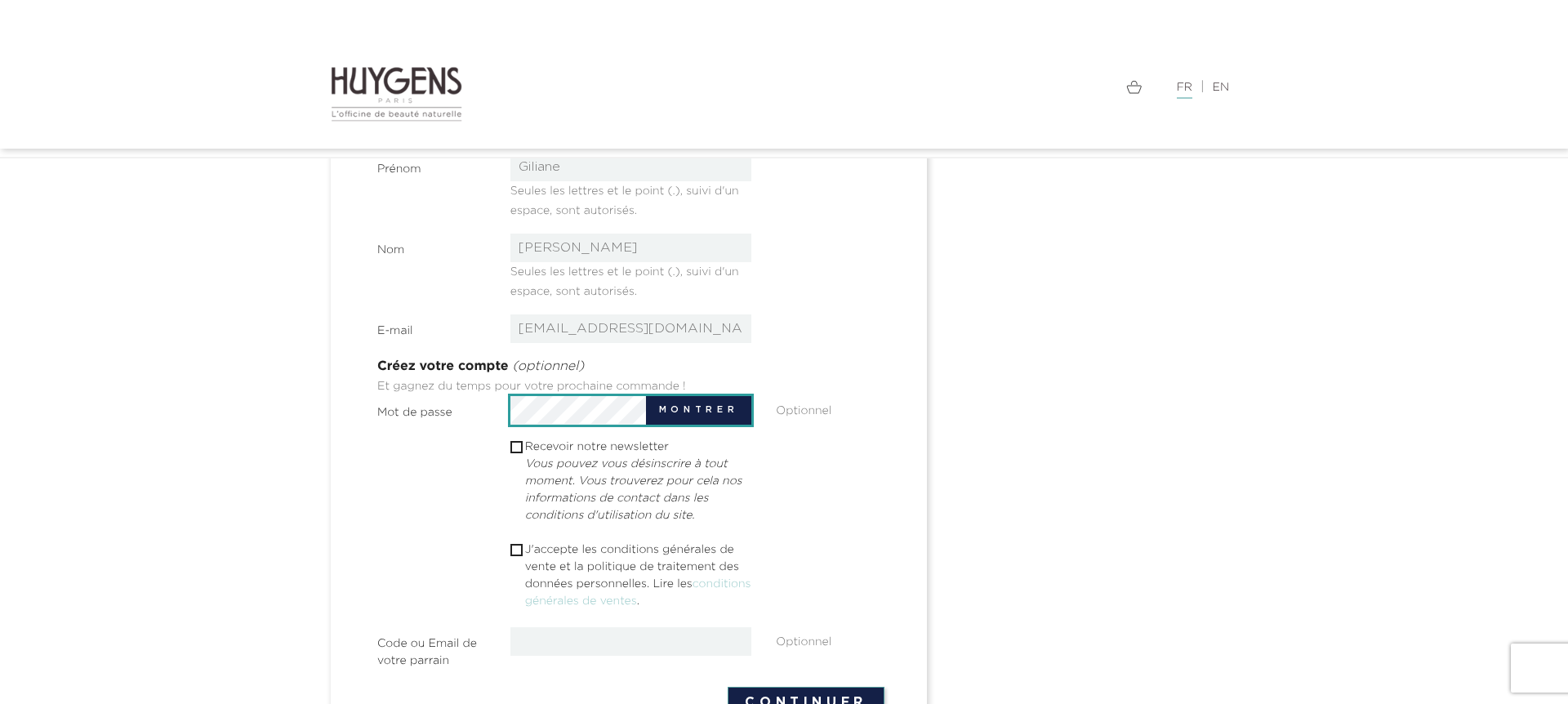
scroll to position [357, 0]
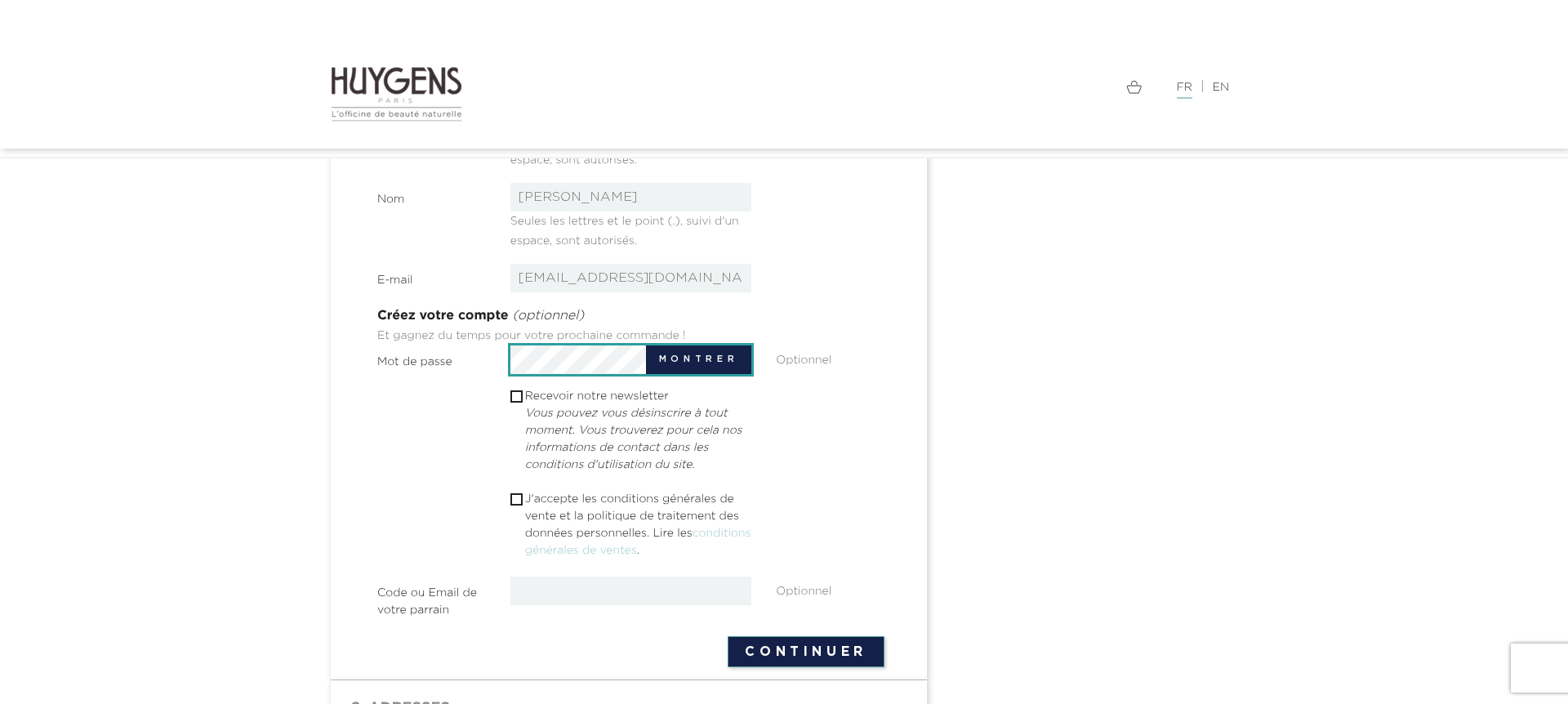
click at [784, 443] on div " Recevoir notre newsletter Vous pouvez vous désinscrire à tout moment. Vous tr…" at bounding box center [631, 433] width 532 height 90
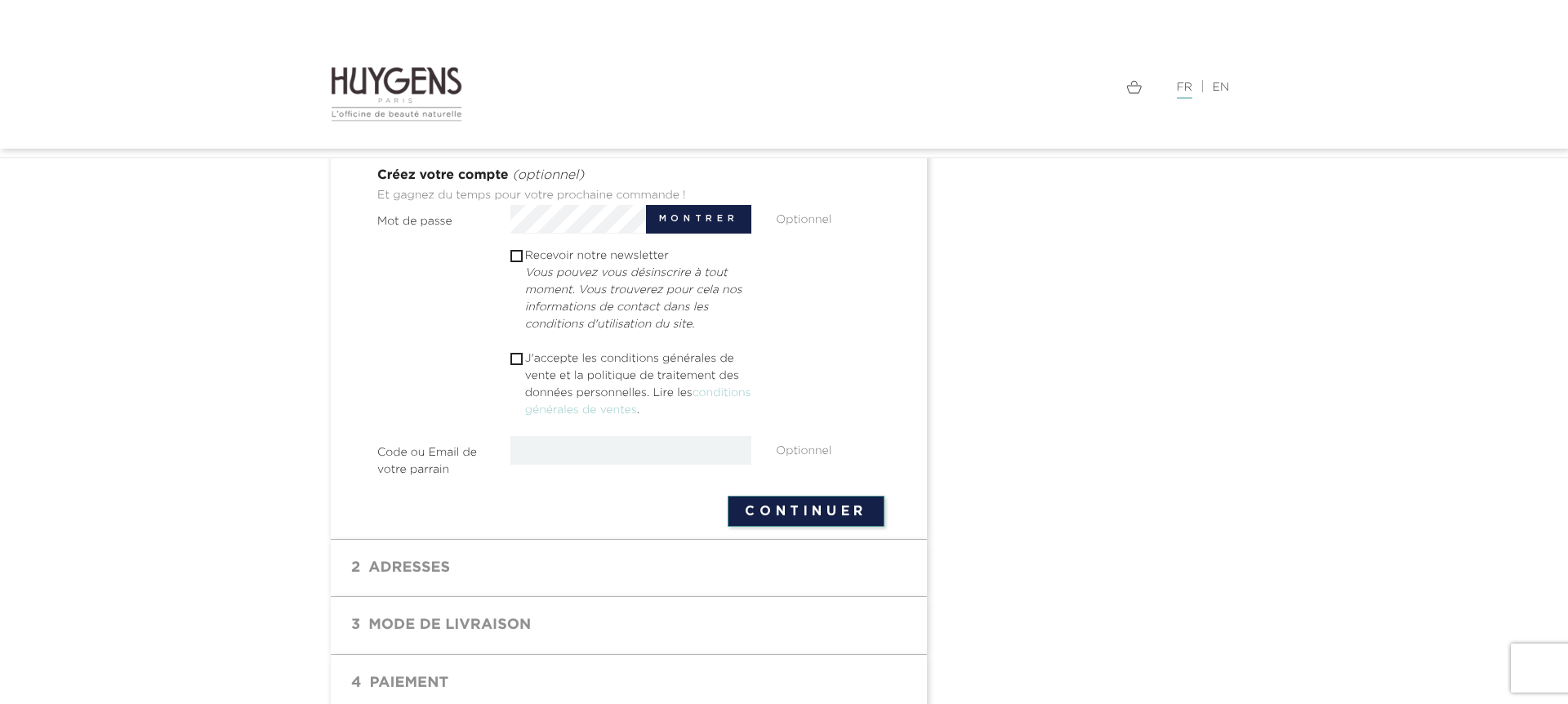
scroll to position [542, 0]
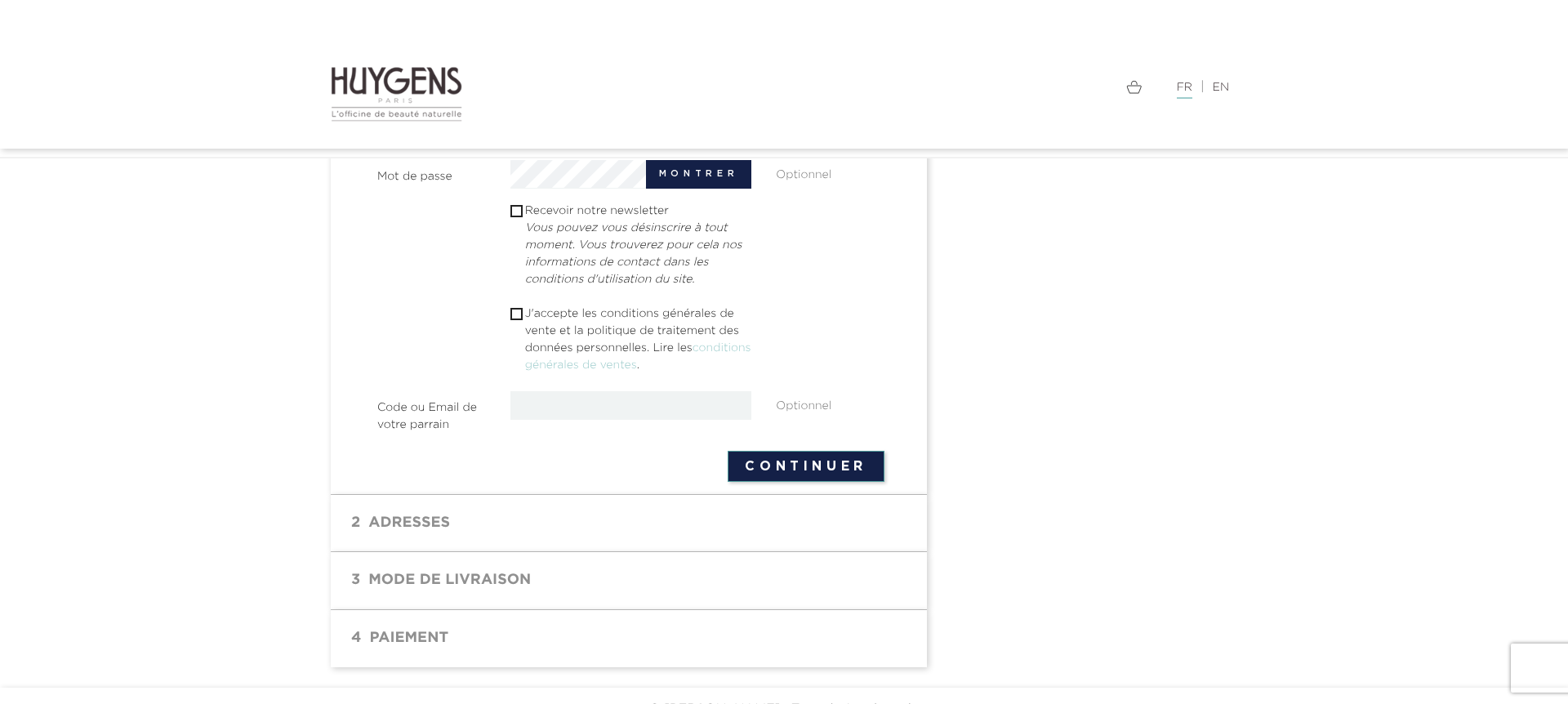
click at [784, 468] on button "Continuer" at bounding box center [806, 466] width 157 height 31
drag, startPoint x: 517, startPoint y: 311, endPoint x: 543, endPoint y: 329, distance: 31.6
click at [517, 311] on input "checkbox" at bounding box center [516, 314] width 11 height 11
checkbox input "true"
click at [825, 473] on button "Continuer" at bounding box center [806, 466] width 157 height 31
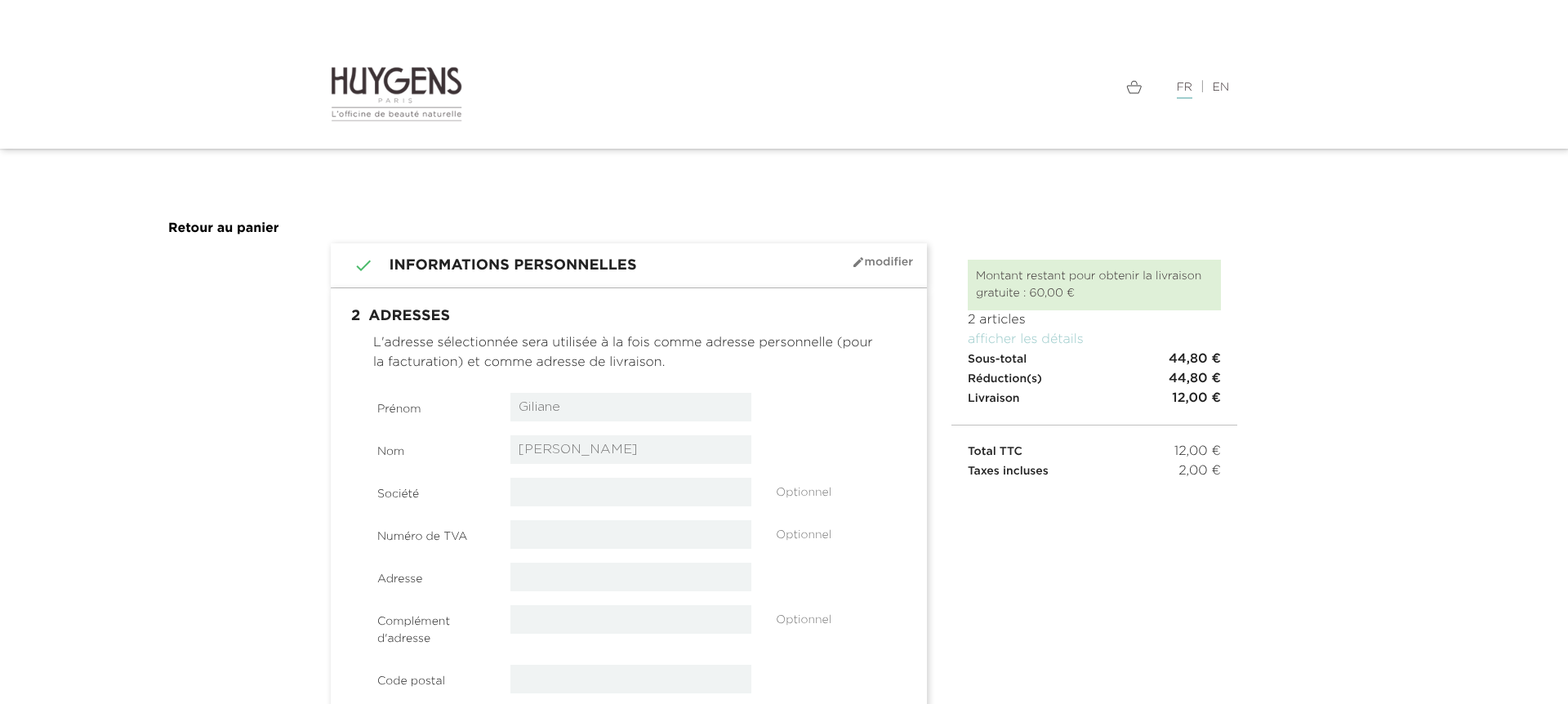
select select "8"
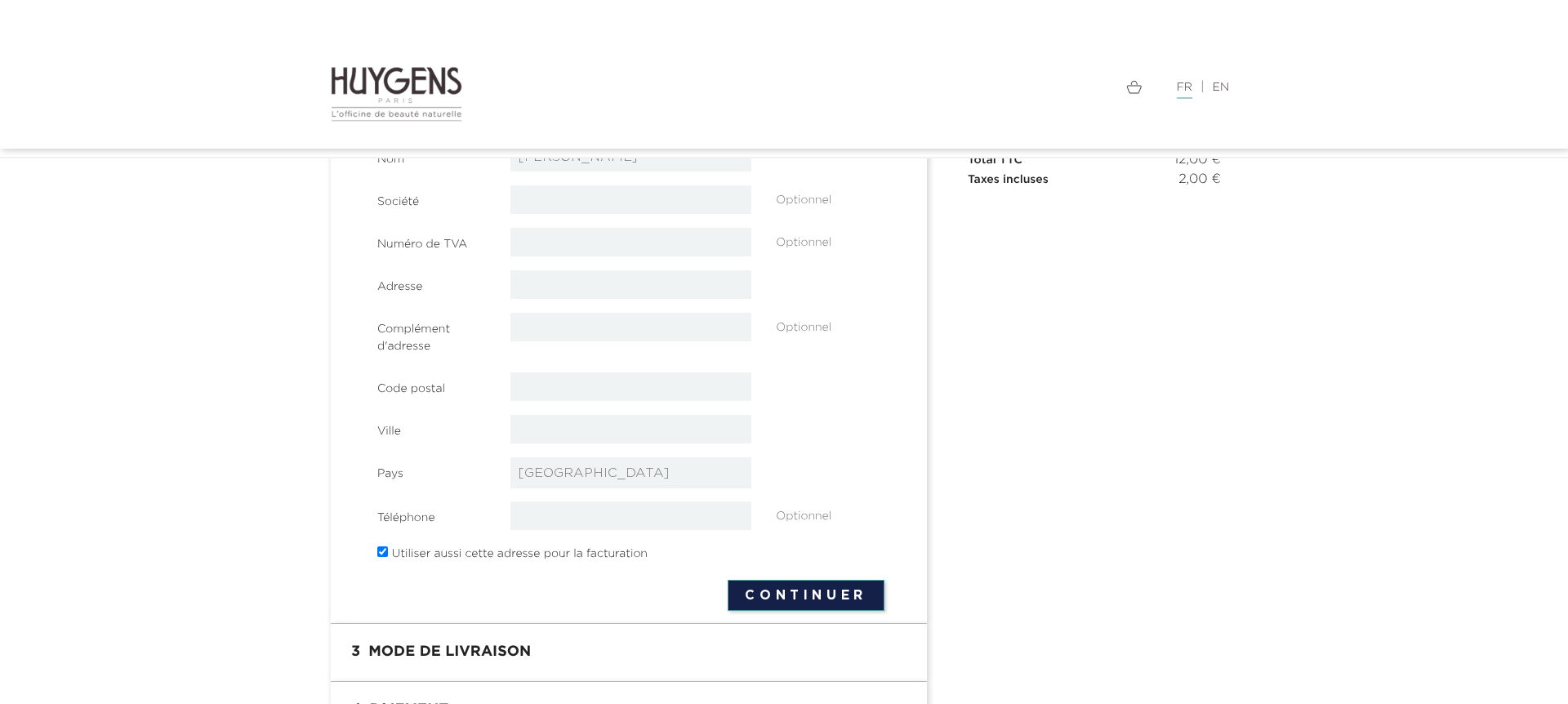
scroll to position [118, 0]
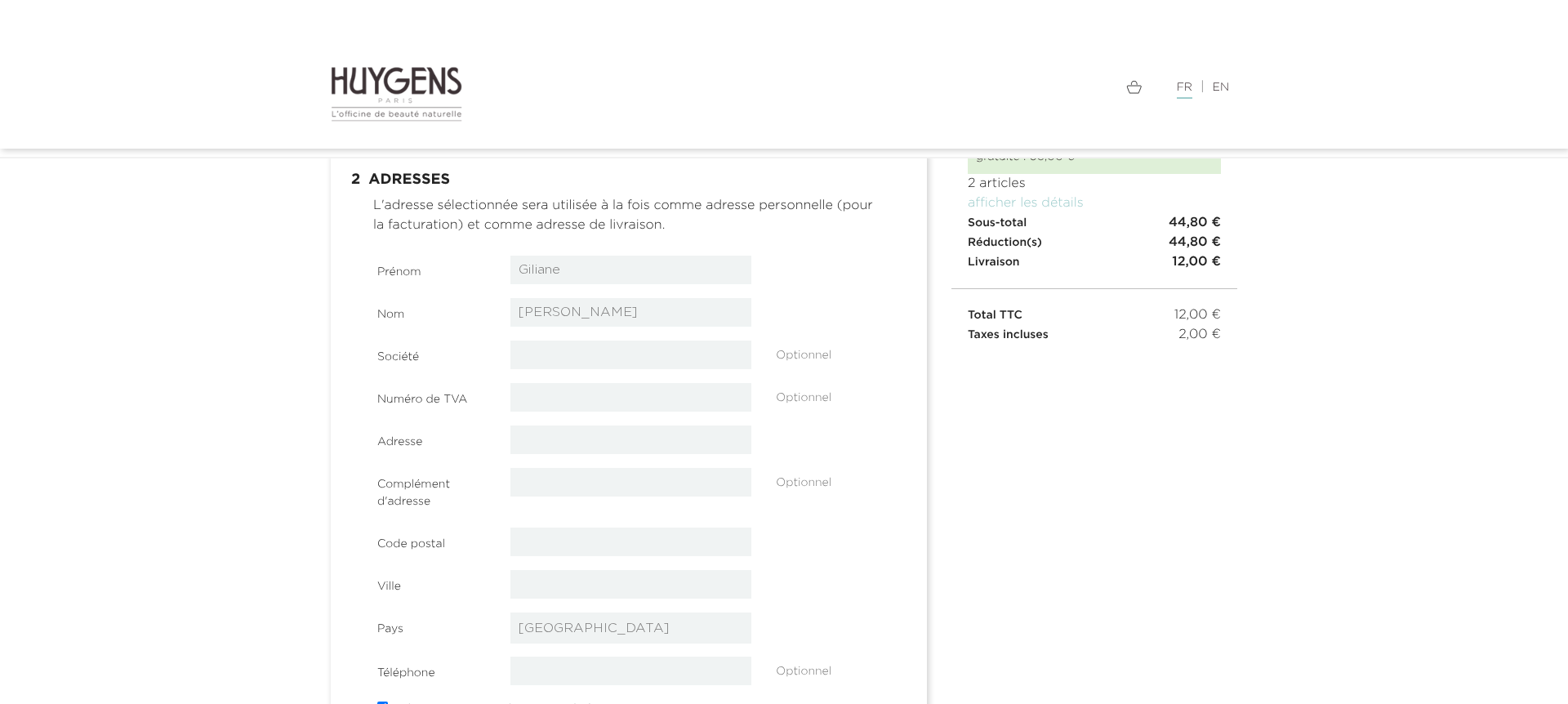
click at [585, 442] on input "text" at bounding box center [631, 440] width 242 height 29
type input "[STREET_ADDRESS]"
type input "74370"
type input "Annecy"
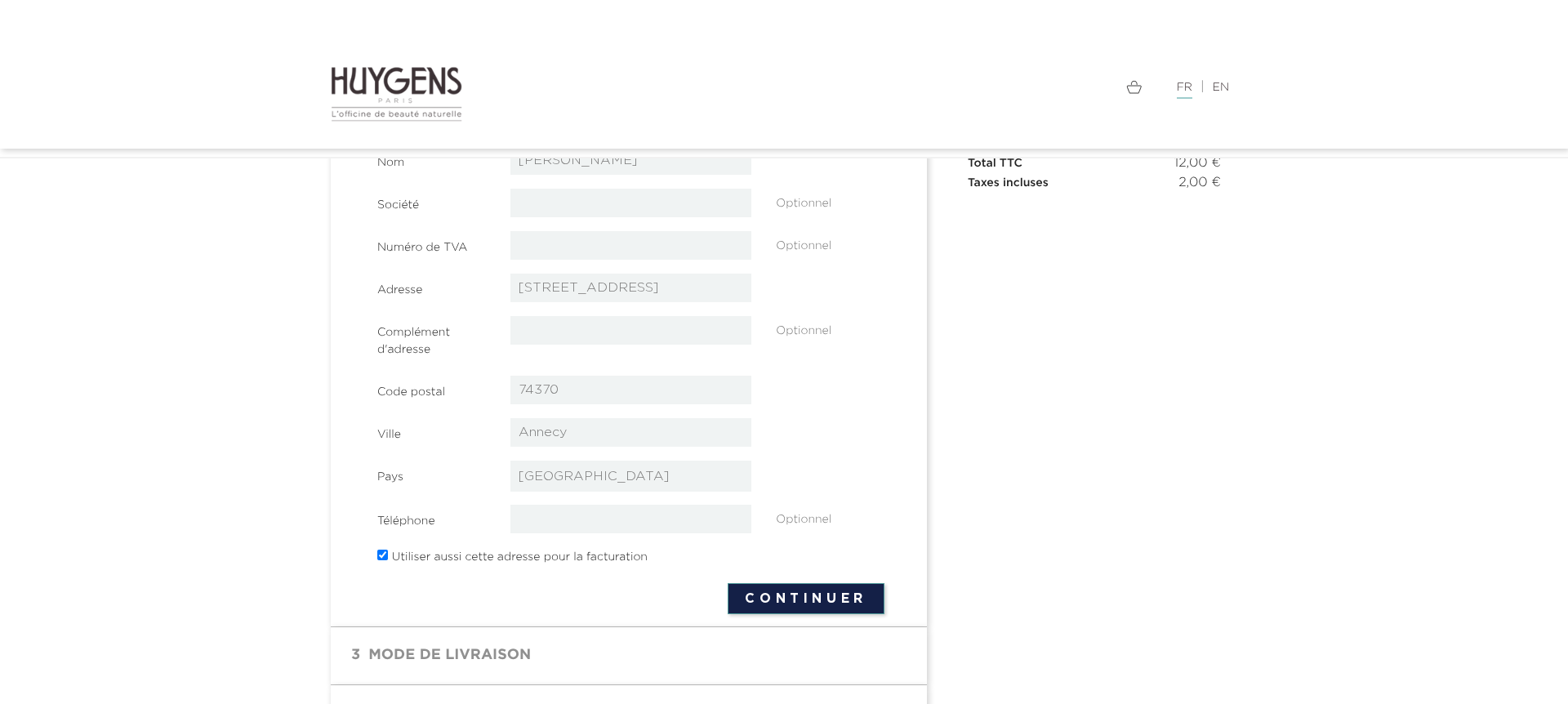
scroll to position [373, 0]
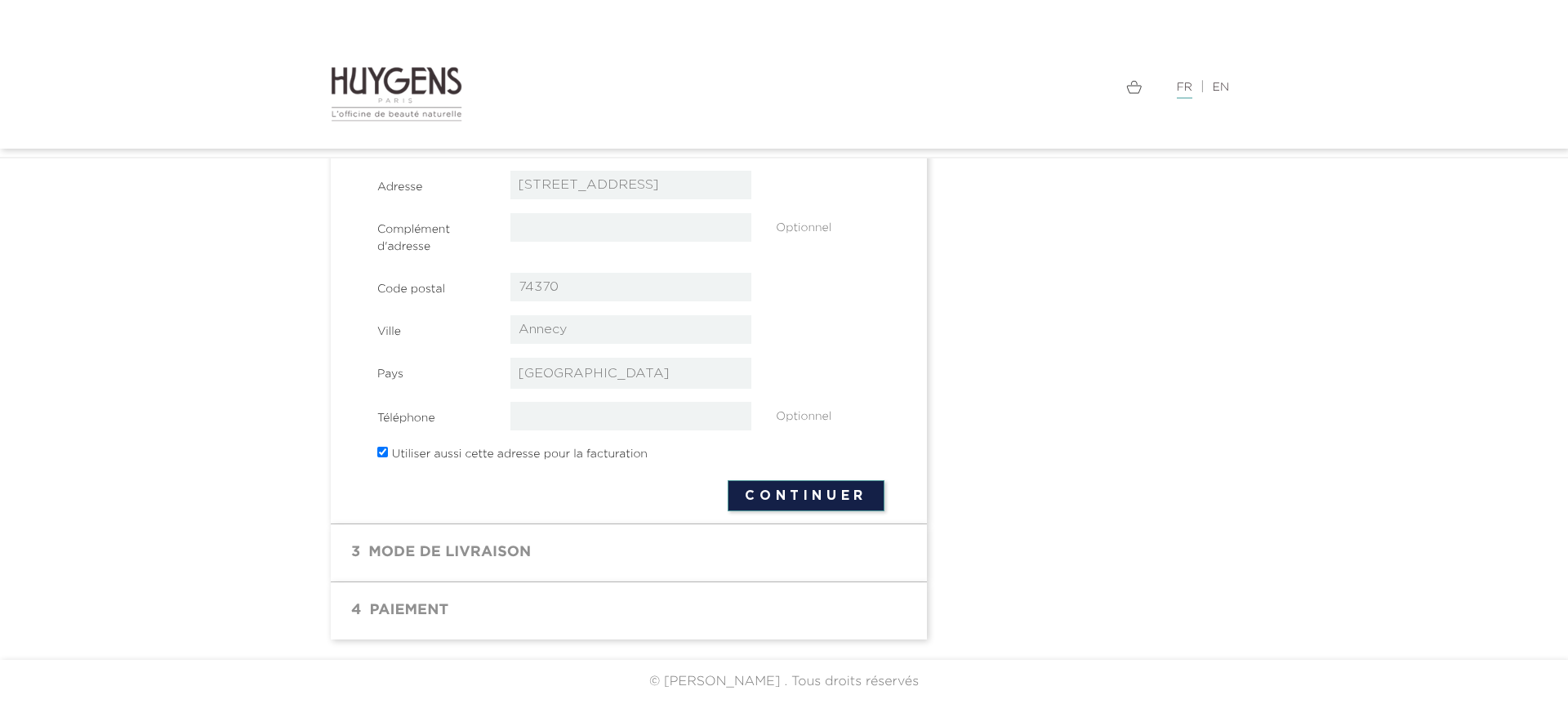
click at [801, 502] on button "Continuer" at bounding box center [806, 495] width 157 height 31
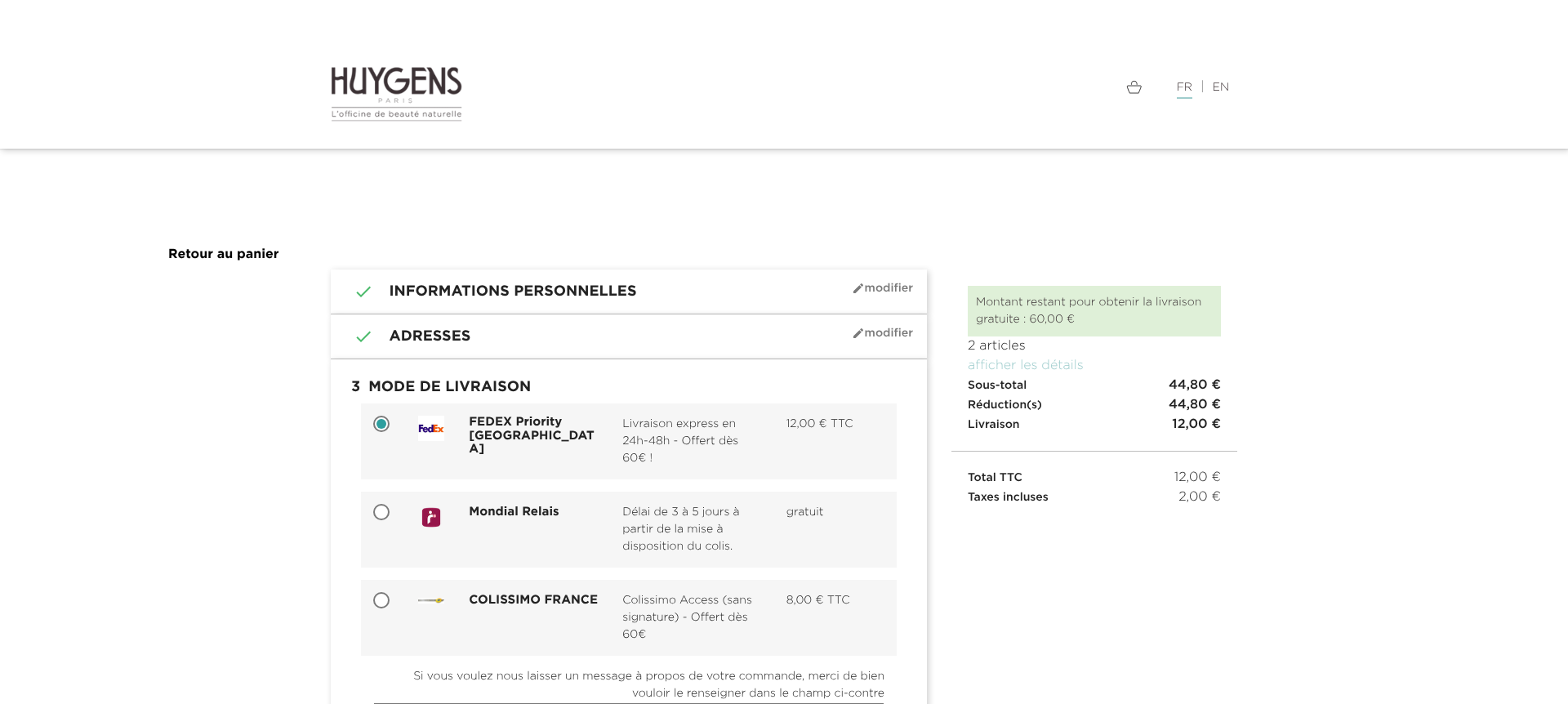
click at [531, 519] on div "Mondial Relais" at bounding box center [534, 515] width 153 height 22
click at [391, 519] on input "Mondial Relais Délai de 3 à 5 jours à partir de la mise à disposition du colis.…" at bounding box center [383, 513] width 16 height 16
radio input "true"
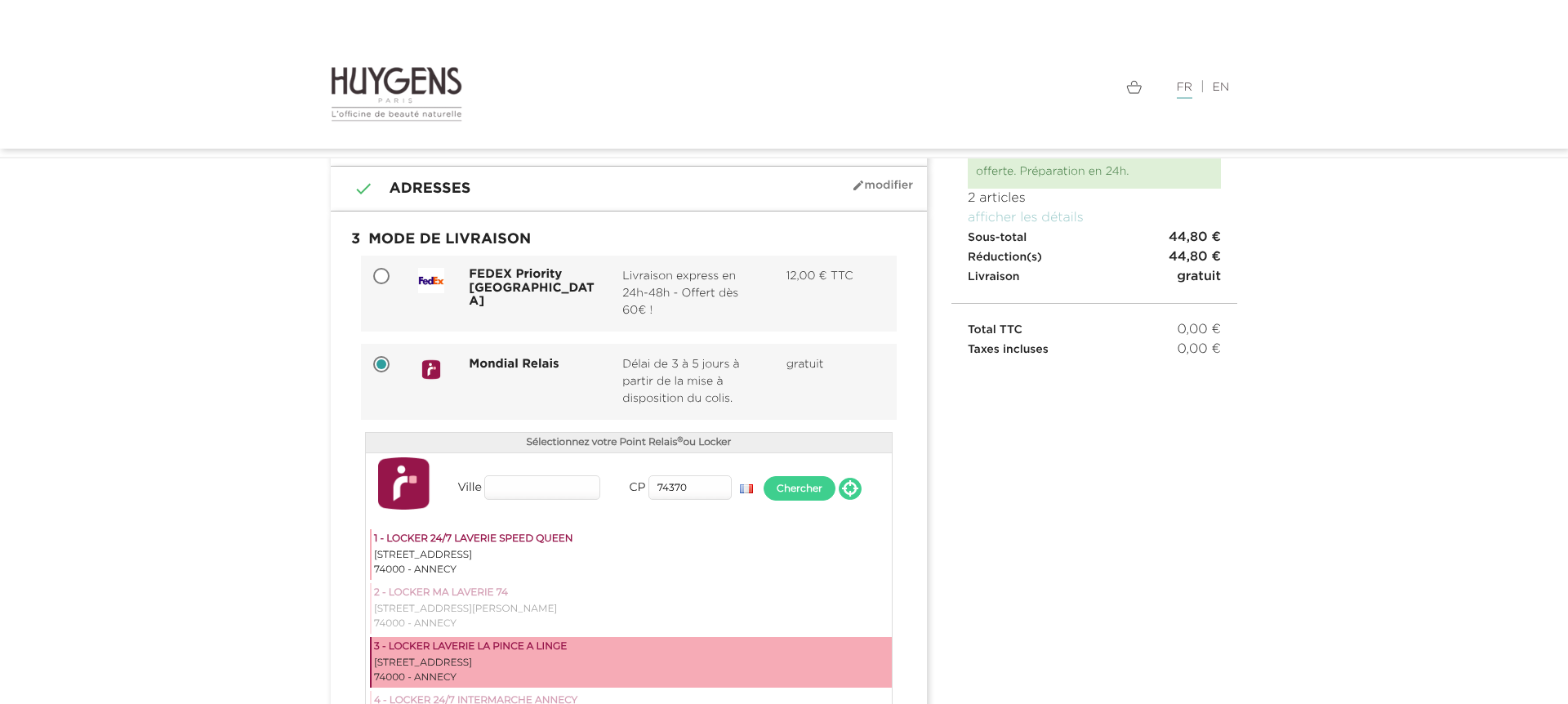
scroll to position [26, 0]
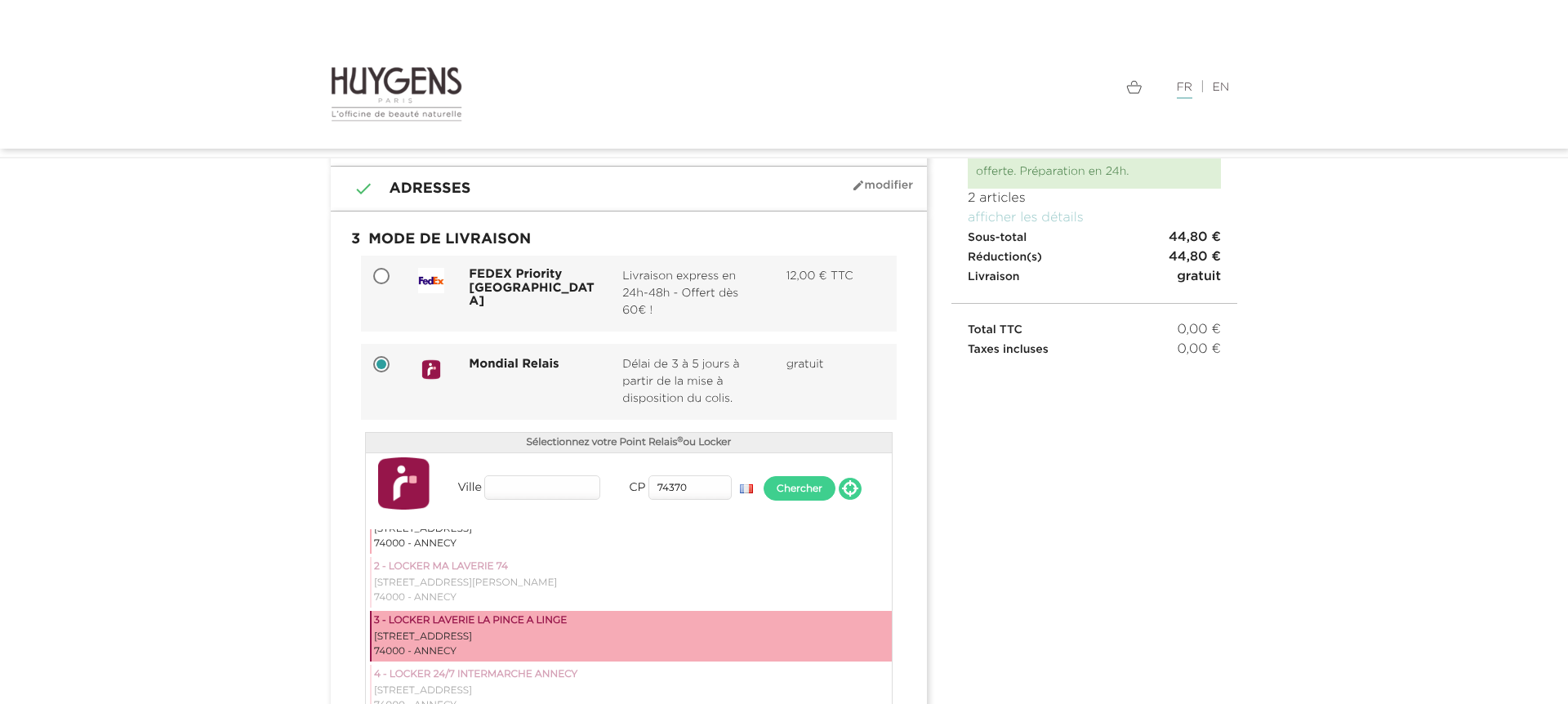
click at [643, 630] on div "22 AVENUE BOUVARD" at bounding box center [631, 637] width 515 height 14
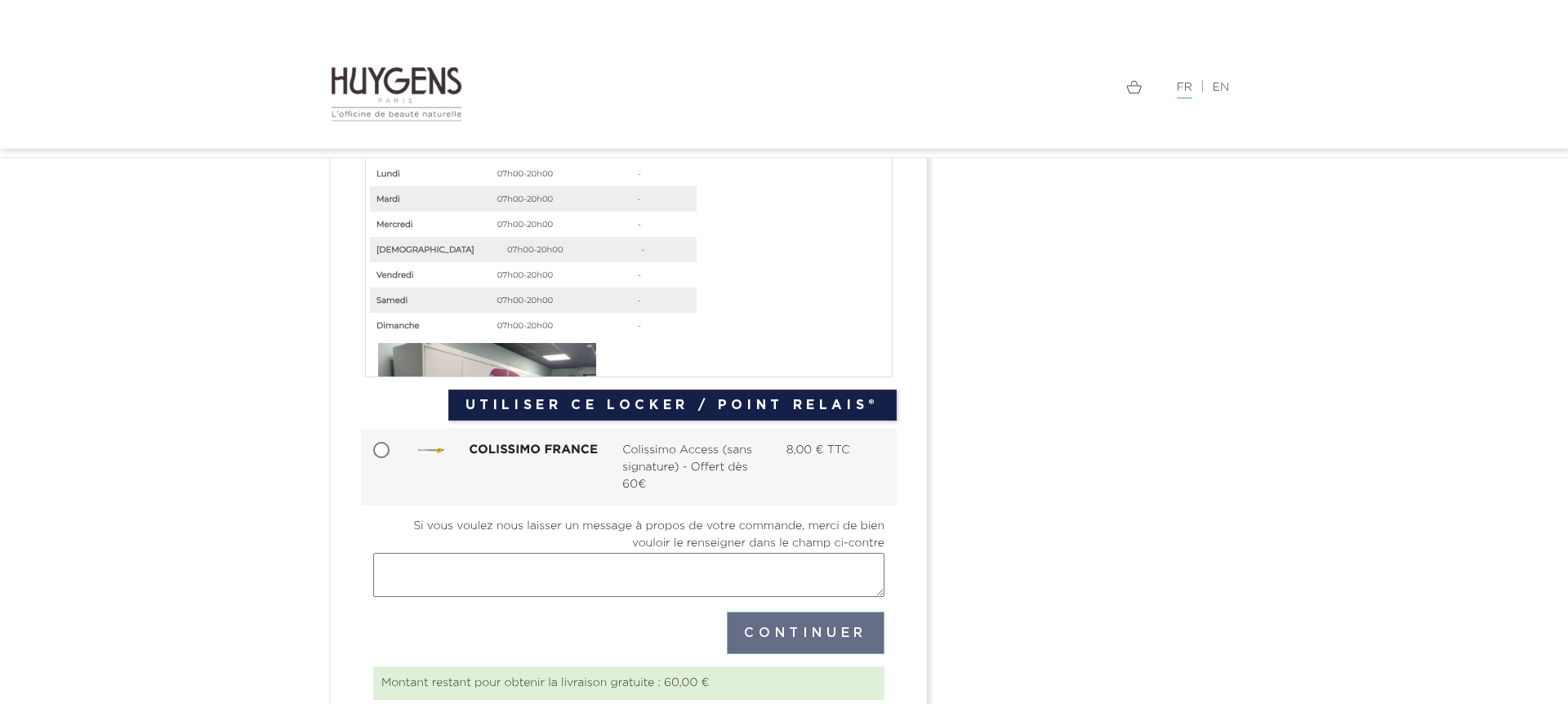
scroll to position [649, 0]
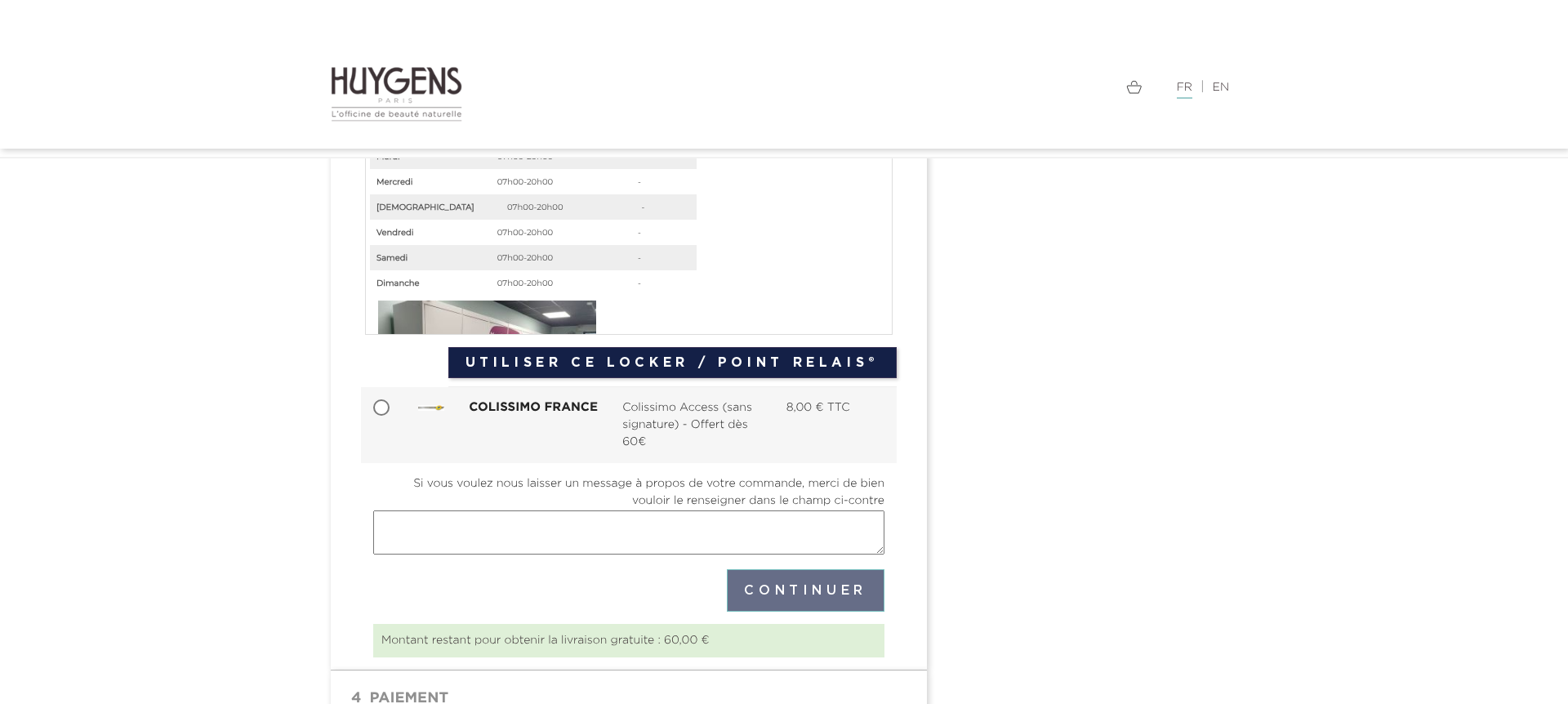
click at [979, 515] on div " 1 Informations personnelles mode_edit Modifier Commander en tant qu'invité | …" at bounding box center [784, 151] width 931 height 1152
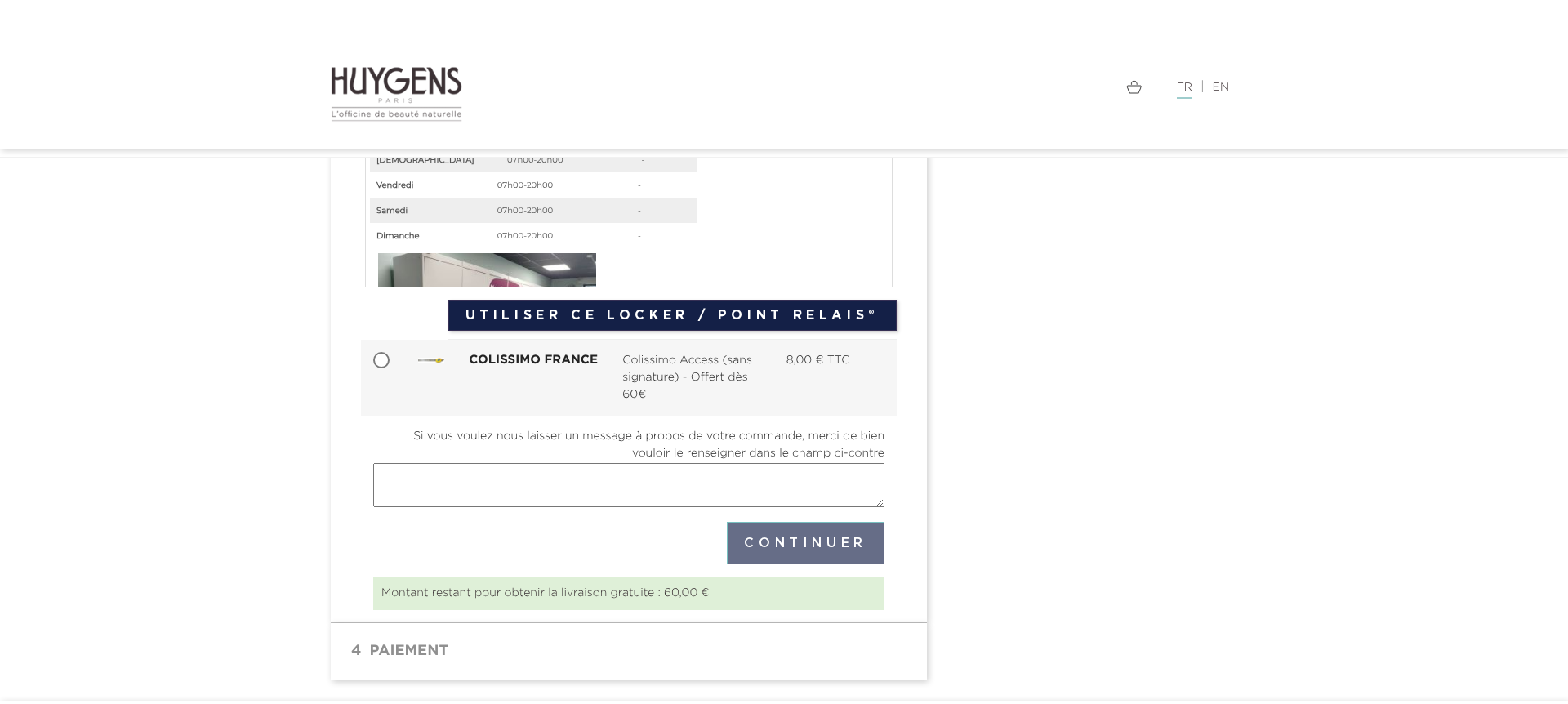
scroll to position [735, 0]
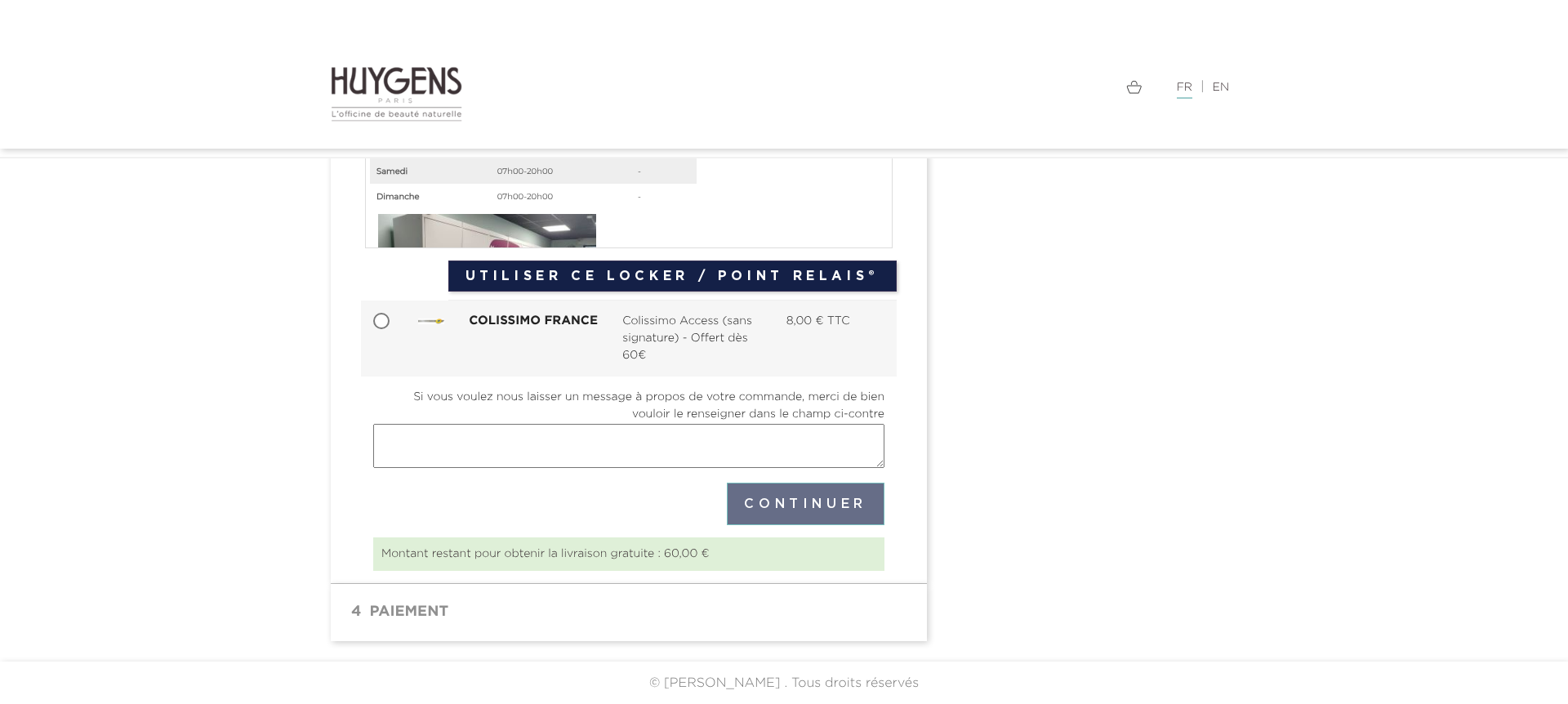
click at [795, 455] on textarea "Si vous voulez nous laisser un message à propos de votre commande, merci de bie…" at bounding box center [628, 445] width 511 height 44
type textarea "z"
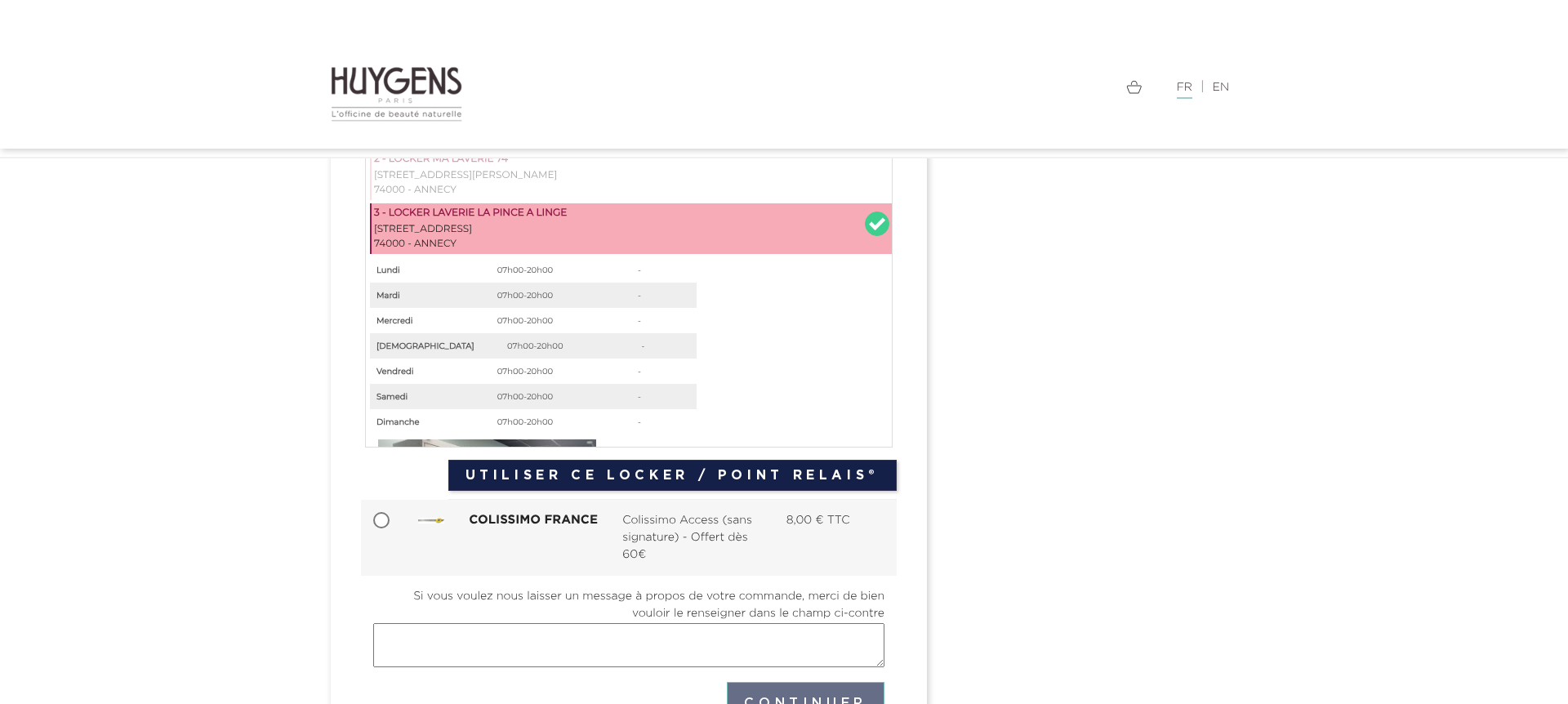
scroll to position [5, 0]
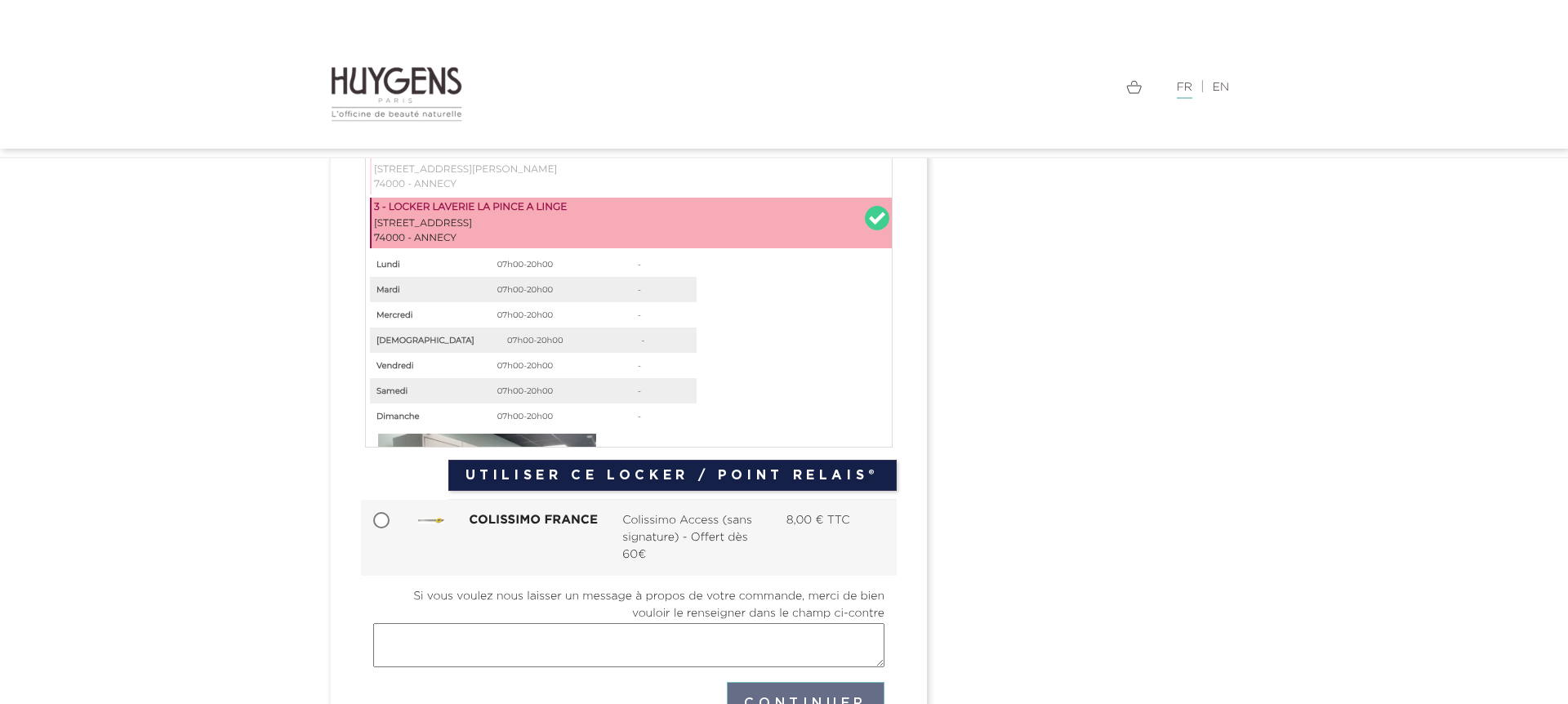
click at [494, 476] on button "Utiliser ce Locker / Point Relais®" at bounding box center [672, 475] width 448 height 31
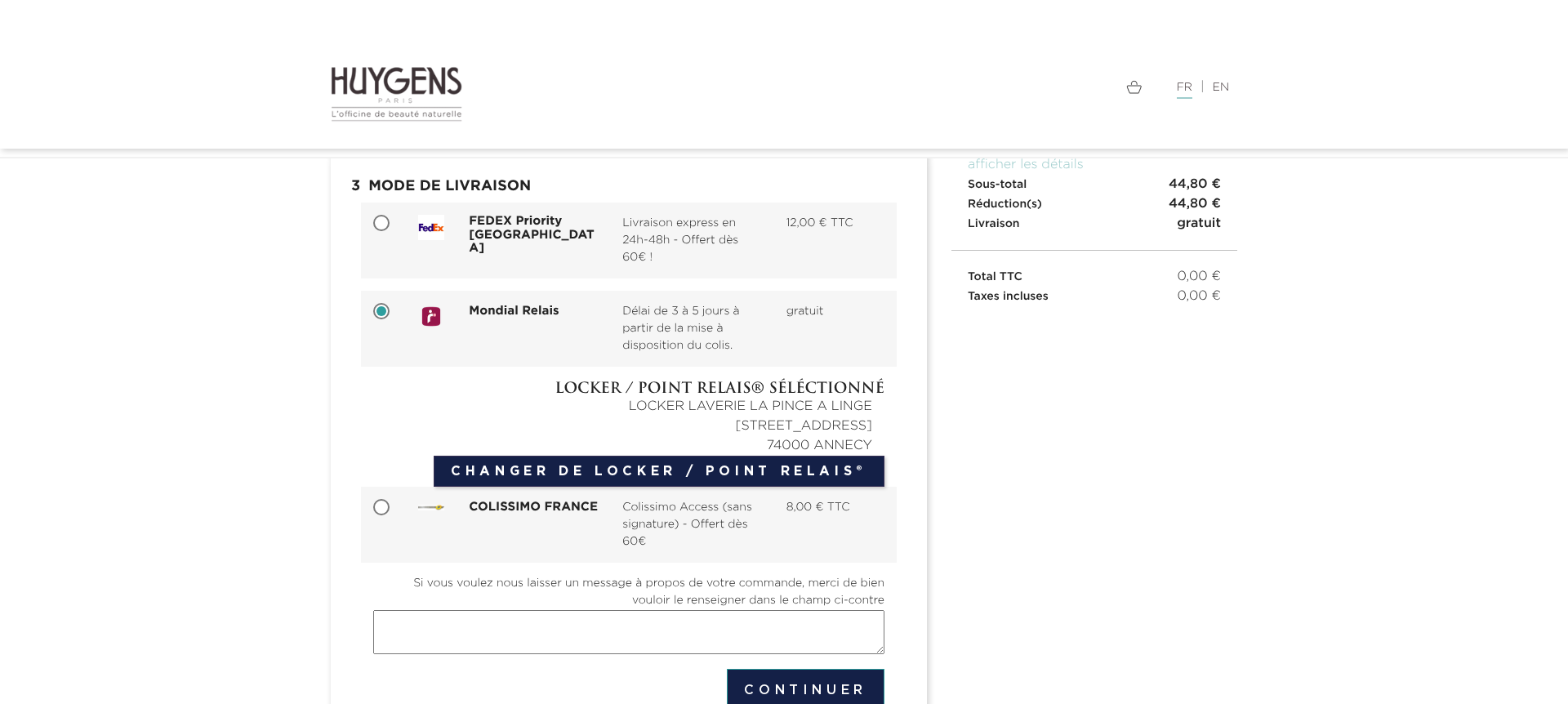
scroll to position [287, 0]
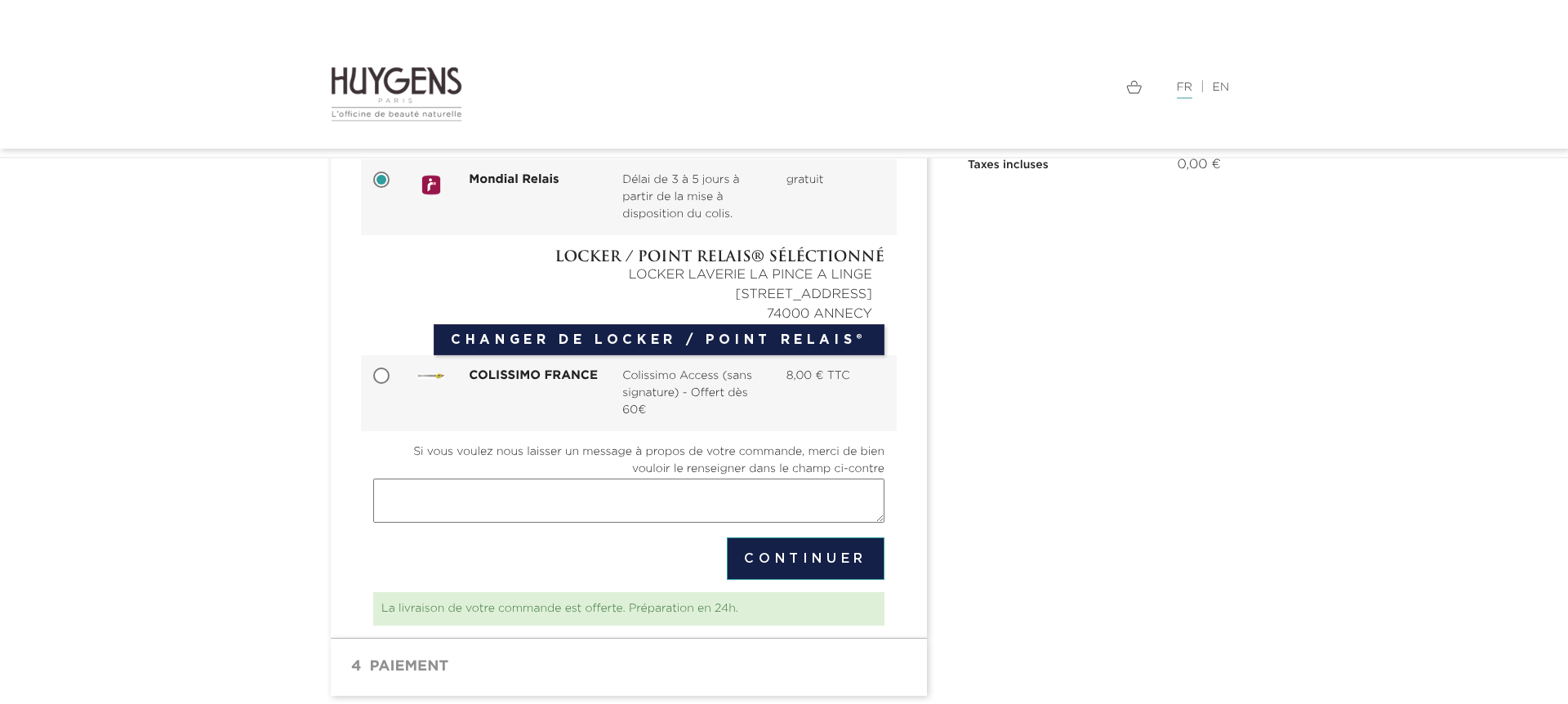
click at [807, 553] on button "Continuer" at bounding box center [805, 559] width 158 height 43
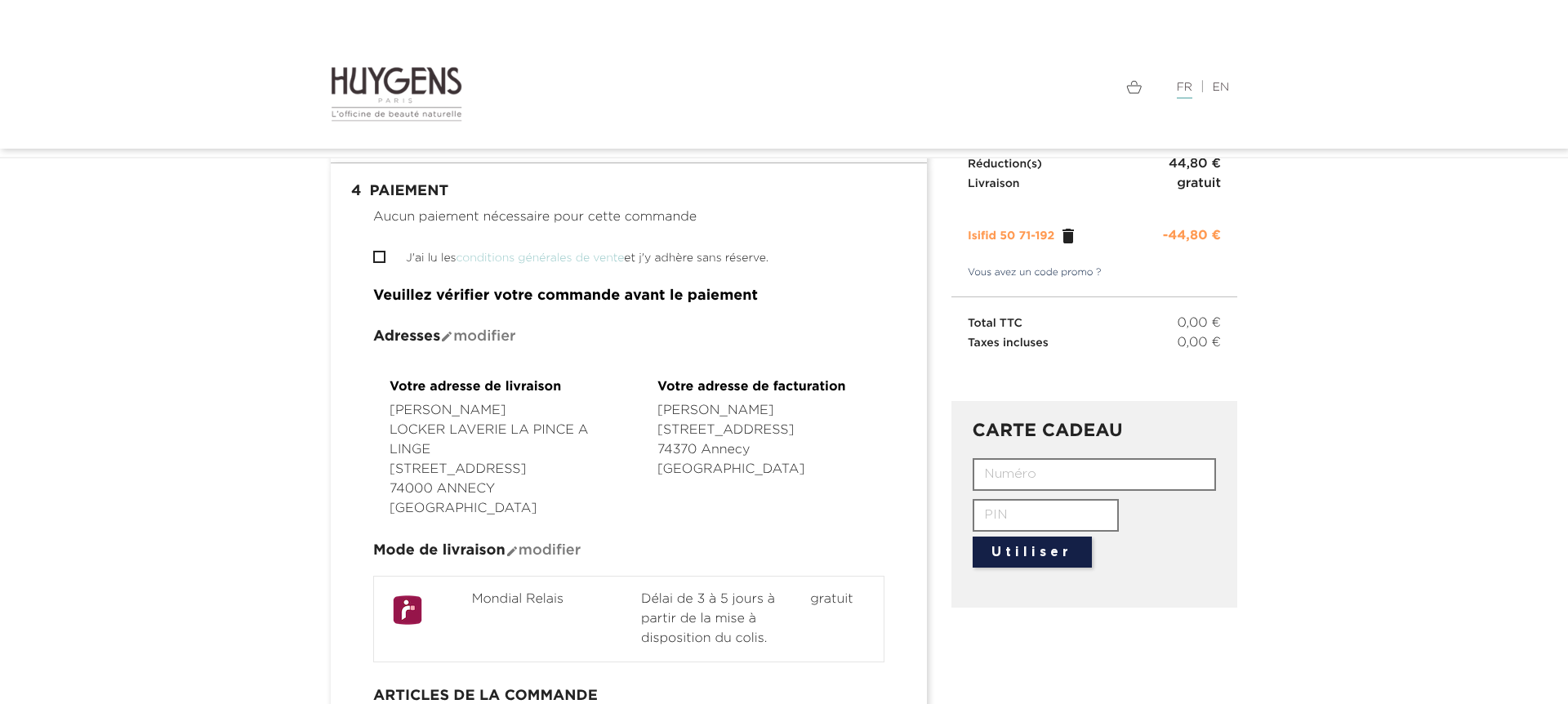
scroll to position [207, 0]
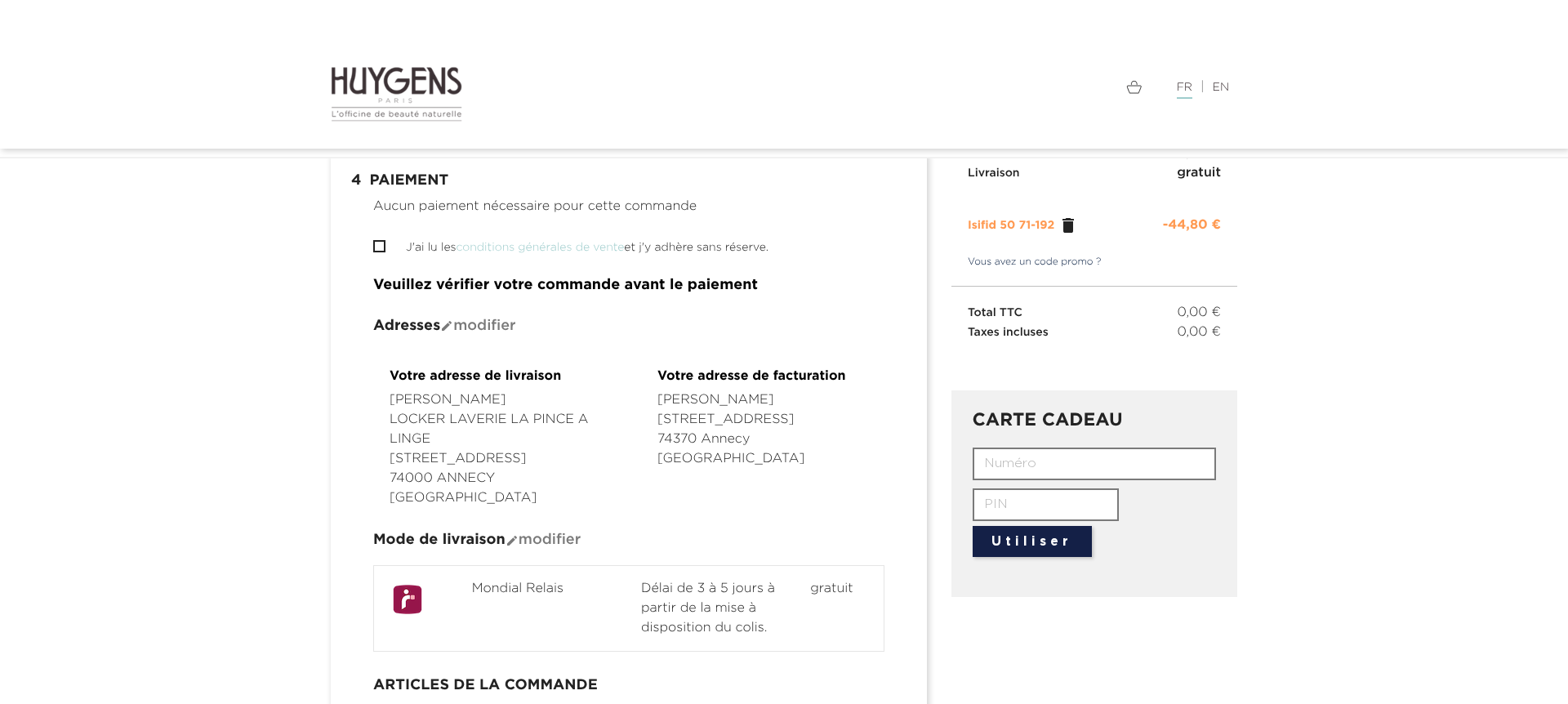
click at [379, 244] on input "J'ai lu les conditions générales de vente et j'y adhère sans réserve." at bounding box center [378, 246] width 11 height 11
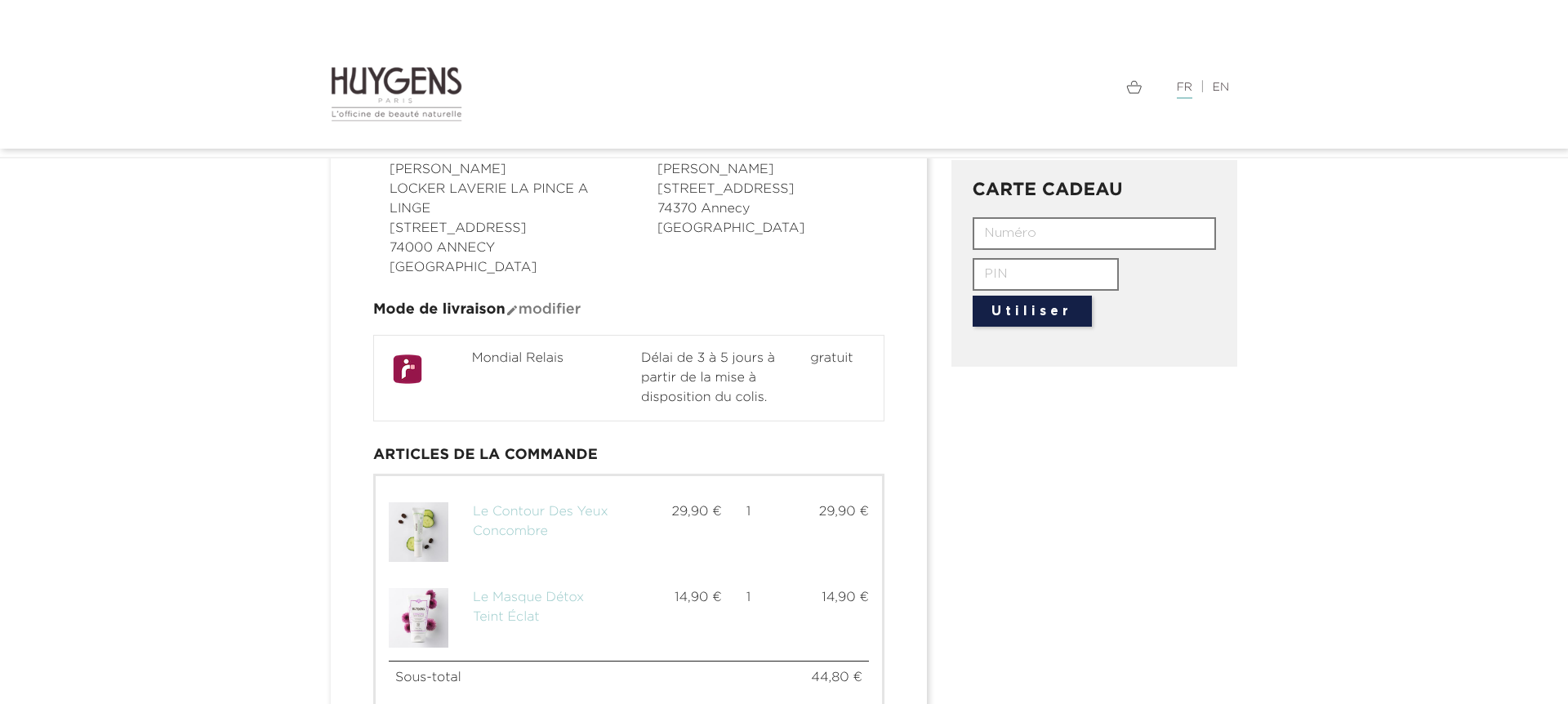
scroll to position [316, 0]
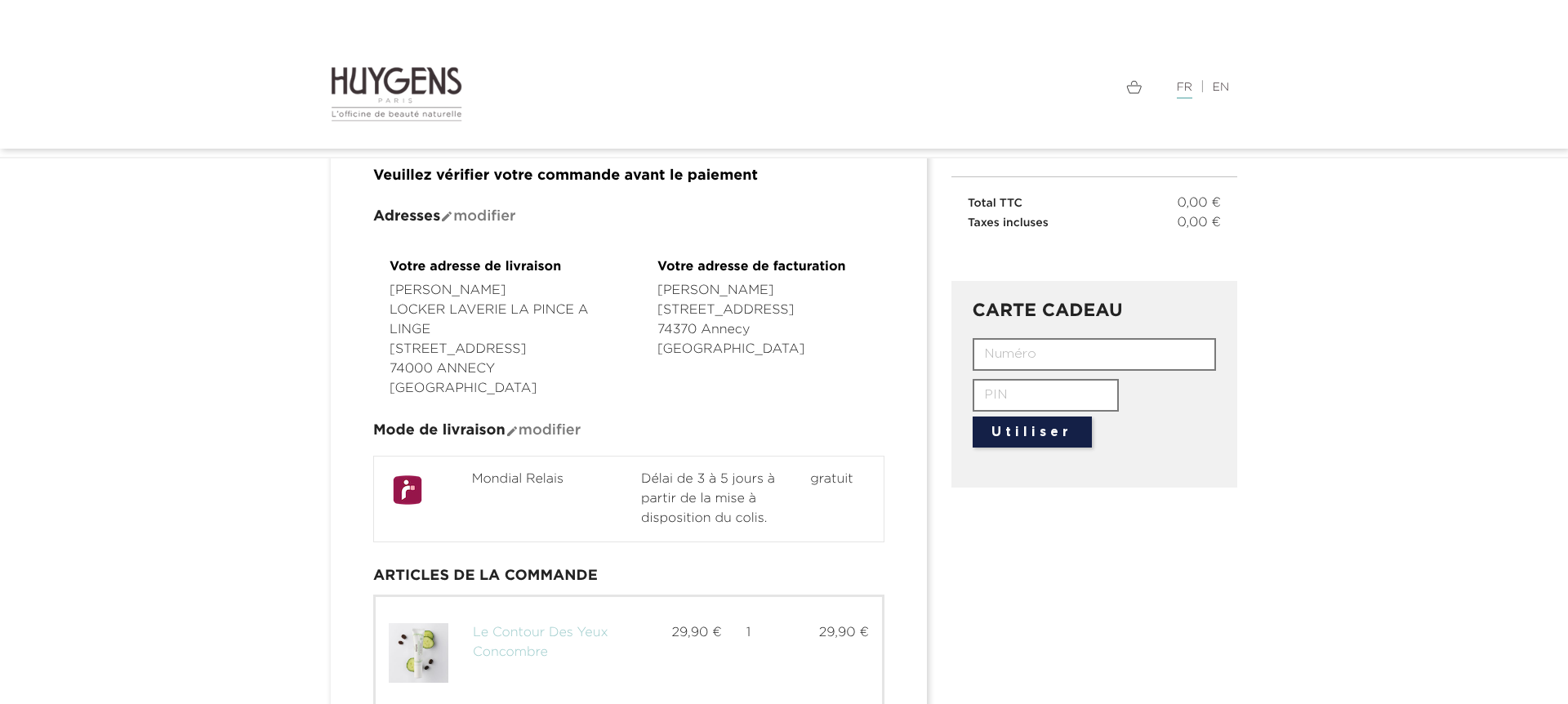
click at [373, 131] on input "J'ai lu les conditions générales de vente et j'y adhère sans réserve." at bounding box center [378, 137] width 11 height 11
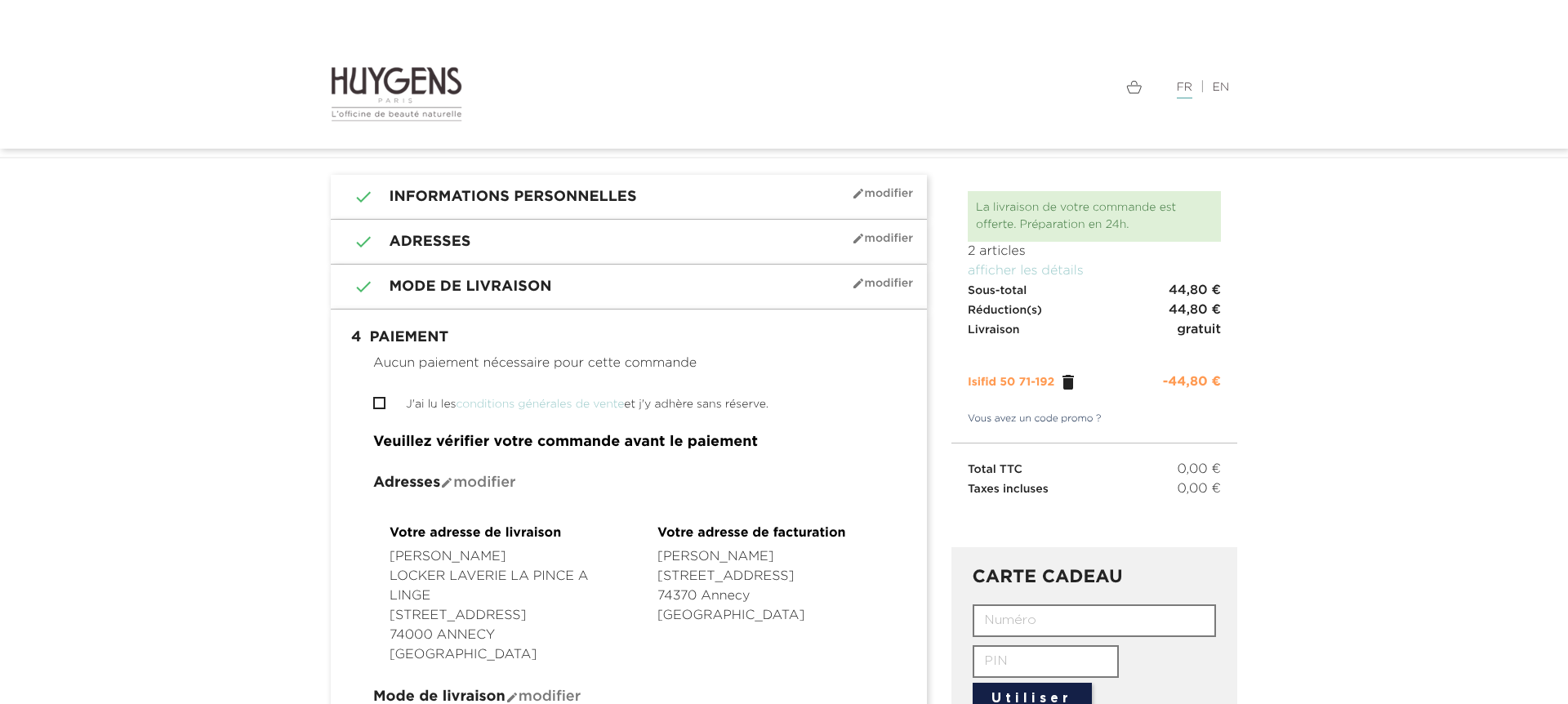
scroll to position [0, 0]
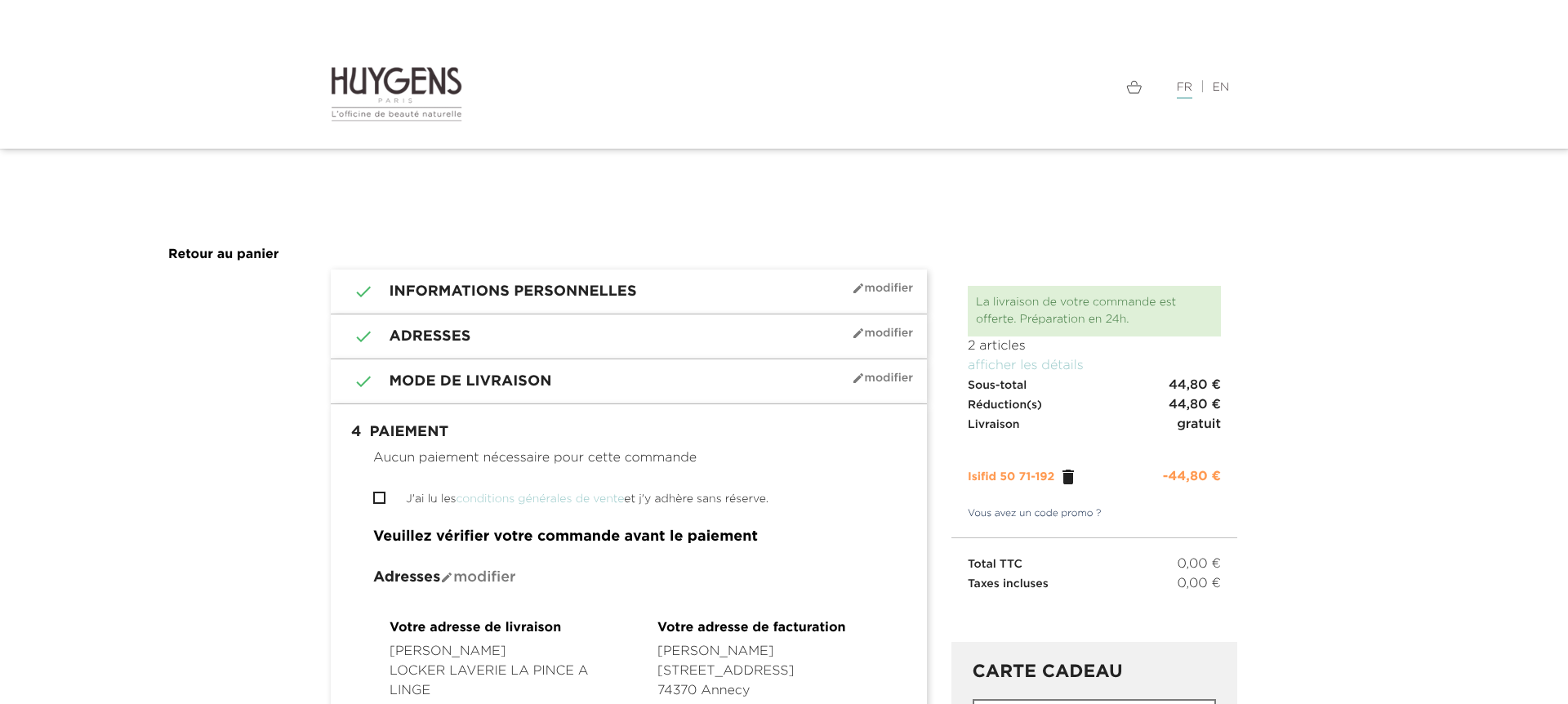
click at [378, 498] on input "J'ai lu les conditions générales de vente et j'y adhère sans réserve." at bounding box center [378, 498] width 11 height 11
checkbox input "true"
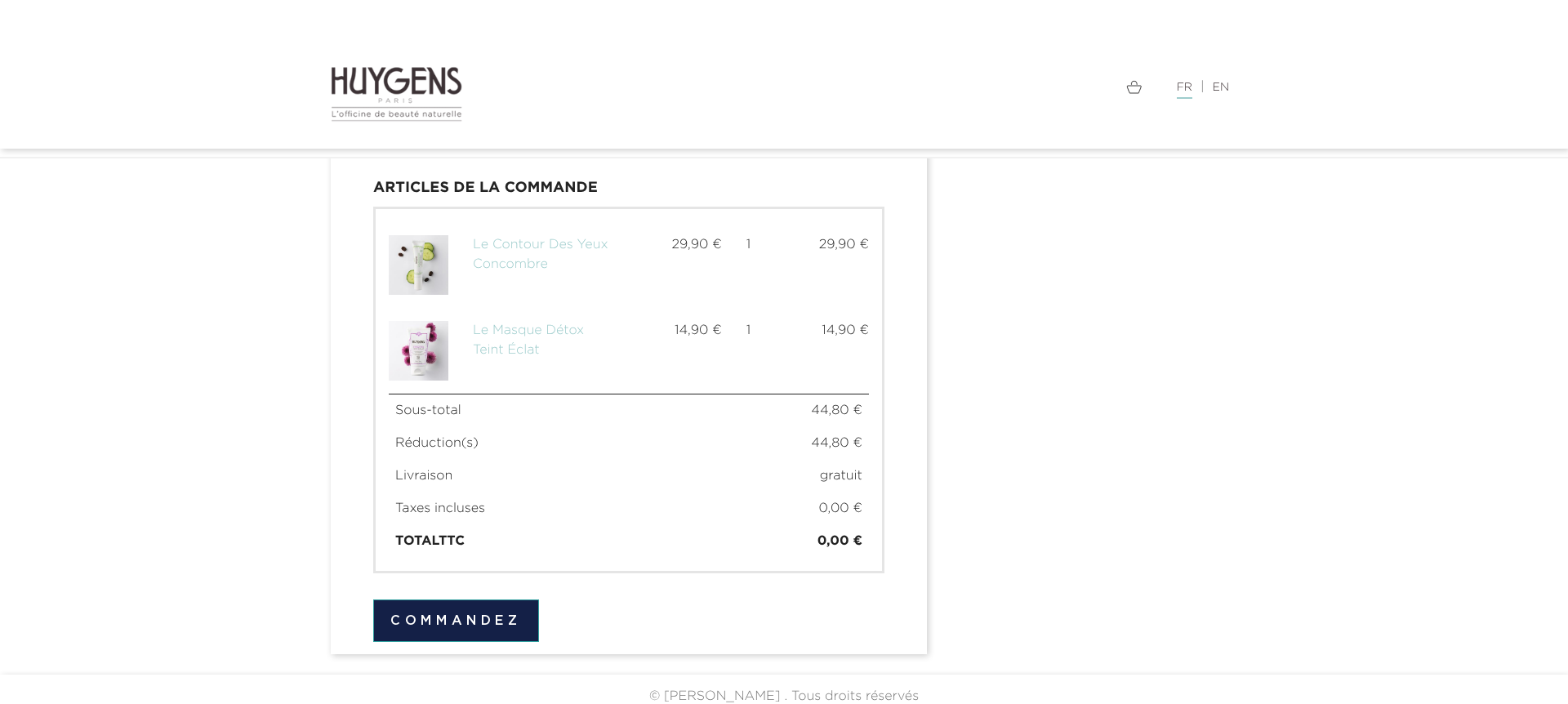
scroll to position [718, 0]
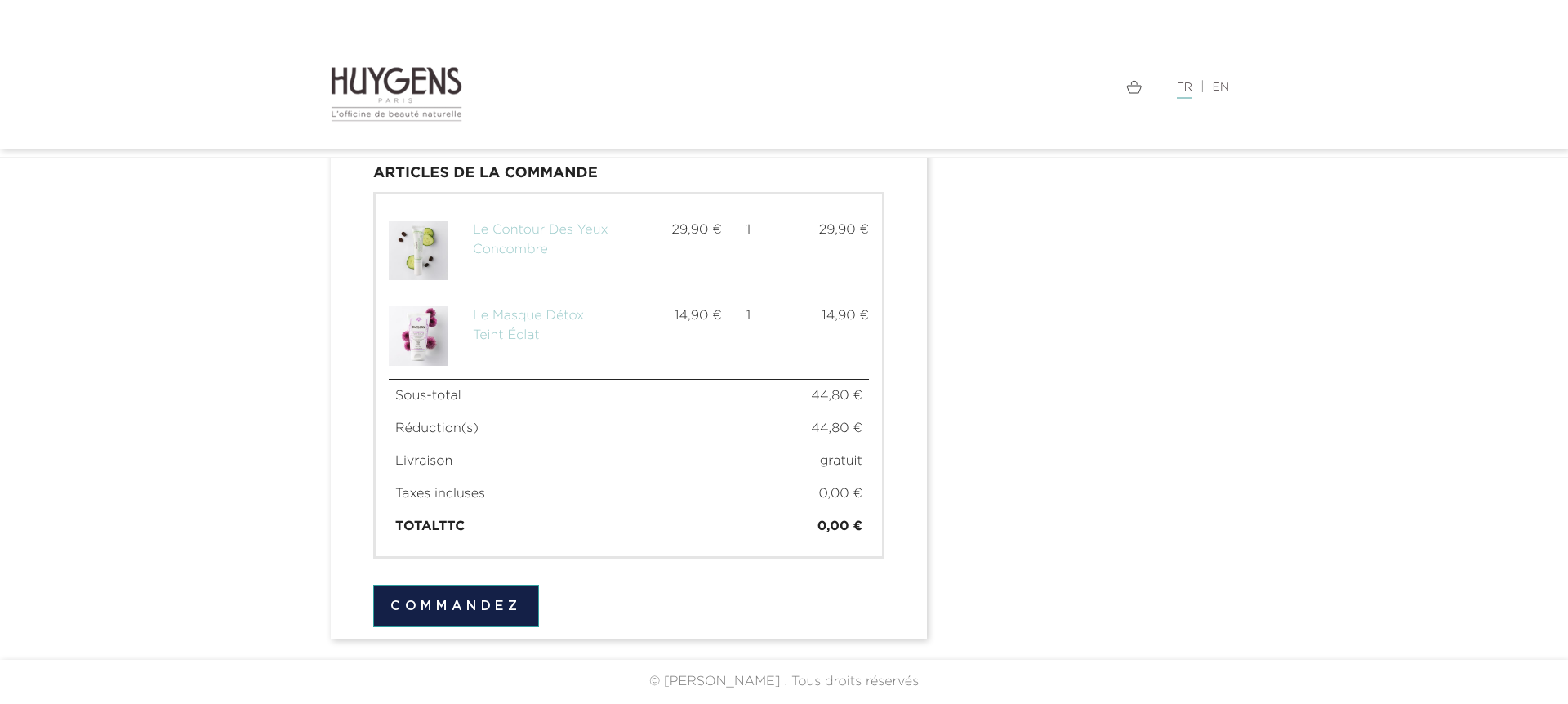
click at [500, 604] on button "Commandez" at bounding box center [456, 606] width 166 height 43
